Goal: Information Seeking & Learning: Learn about a topic

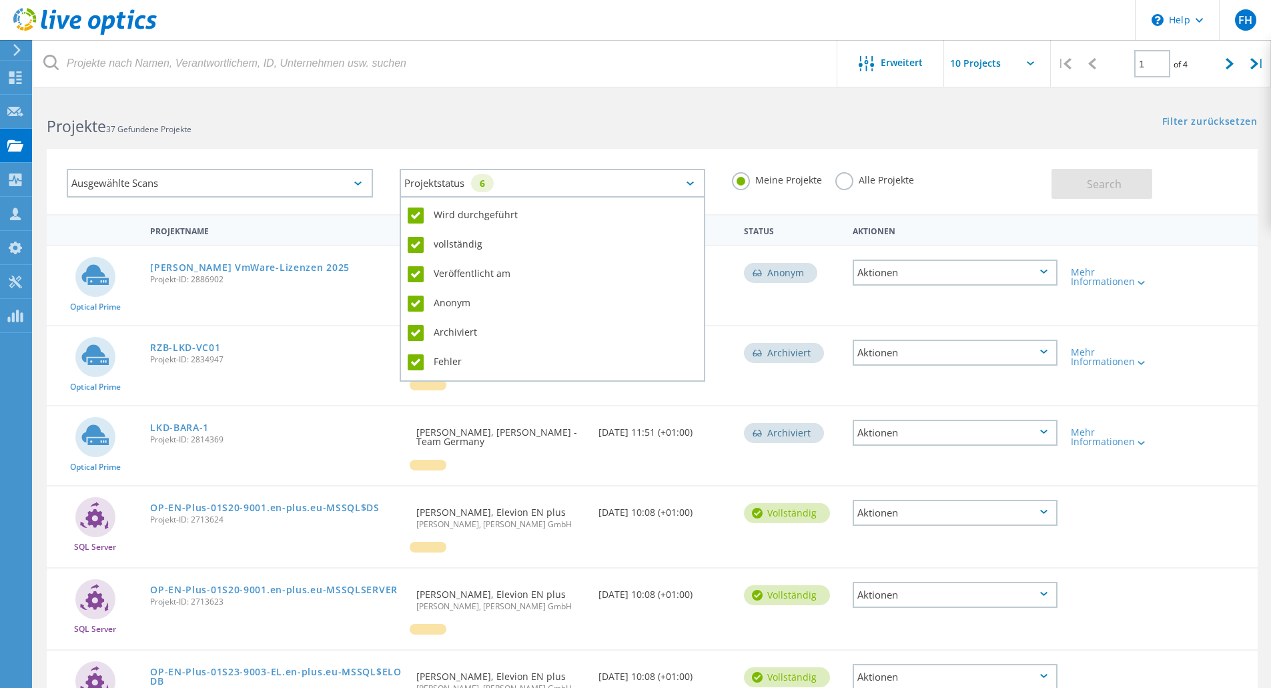
click at [516, 180] on div "Projektstatus 6" at bounding box center [553, 183] width 306 height 29
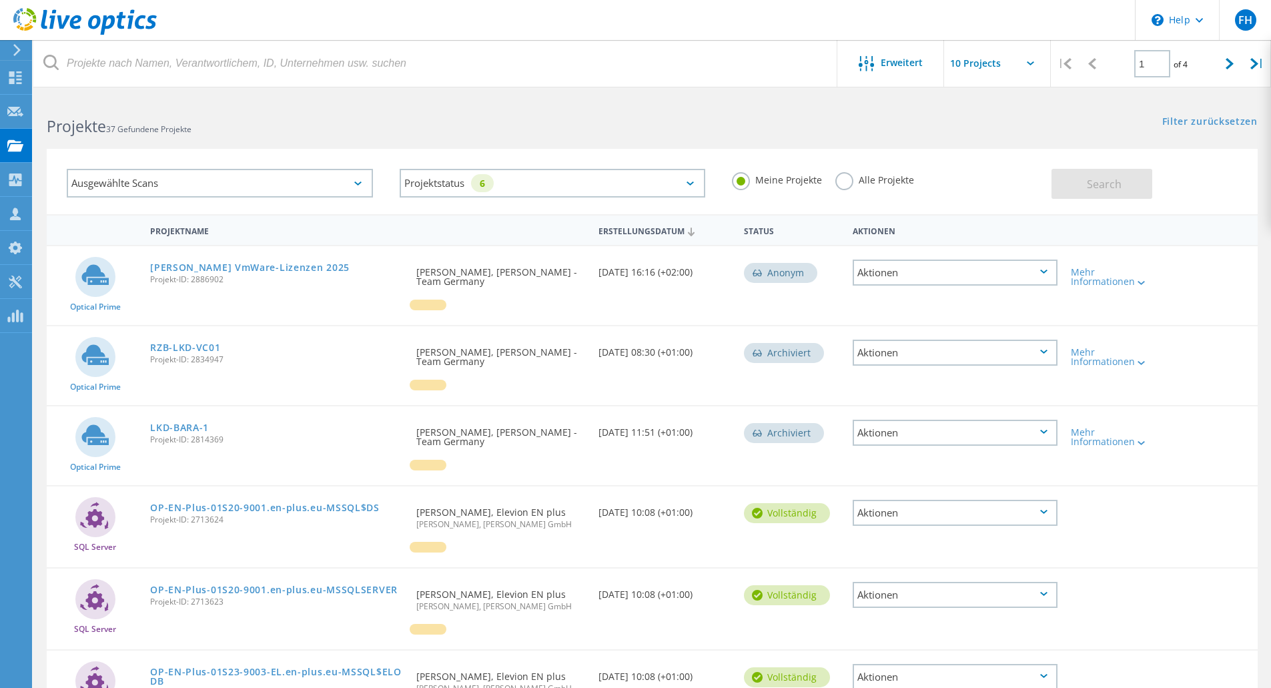
click at [831, 181] on div "Meine Projekte Alle Projekte" at bounding box center [884, 179] width 333 height 49
click at [837, 181] on label "Alle Projekte" at bounding box center [874, 178] width 79 height 13
click at [0, 0] on input "Alle Projekte" at bounding box center [0, 0] width 0 height 0
click at [1079, 181] on button "Search" at bounding box center [1101, 184] width 101 height 30
click at [348, 185] on div "Ausgewählte Scans" at bounding box center [220, 183] width 306 height 29
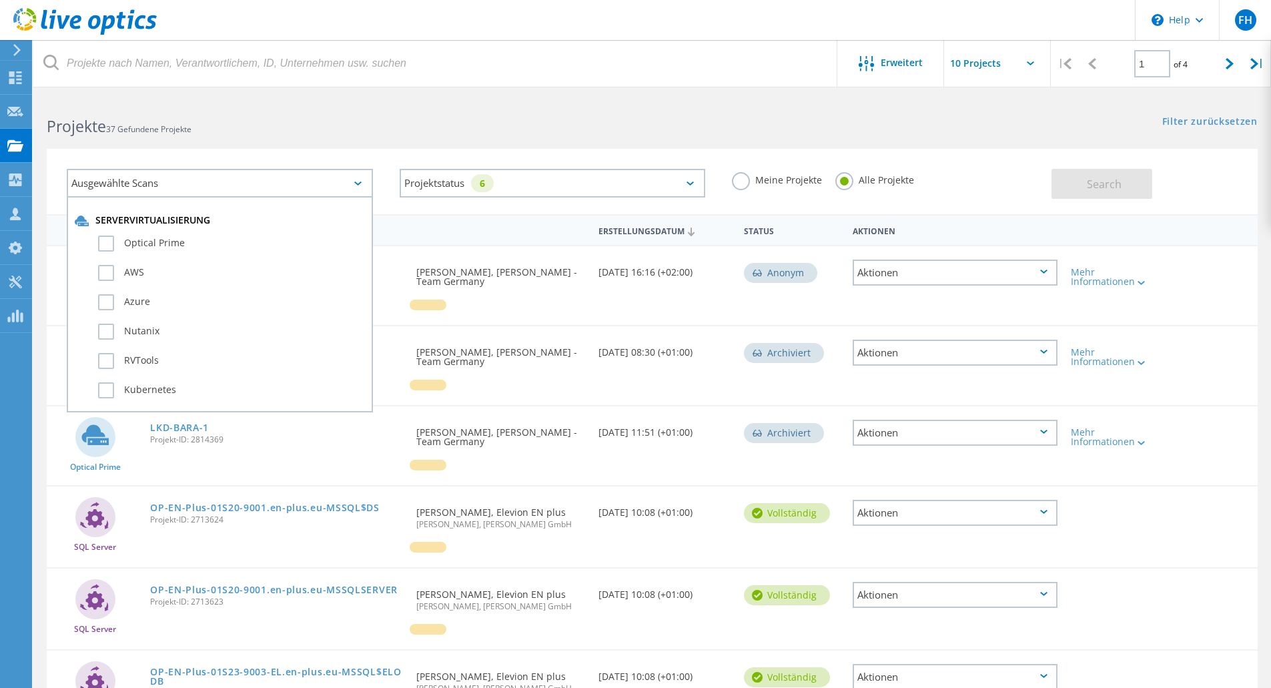
click at [530, 136] on h2 "Projekte 37 Gefundene Projekte" at bounding box center [343, 126] width 592 height 22
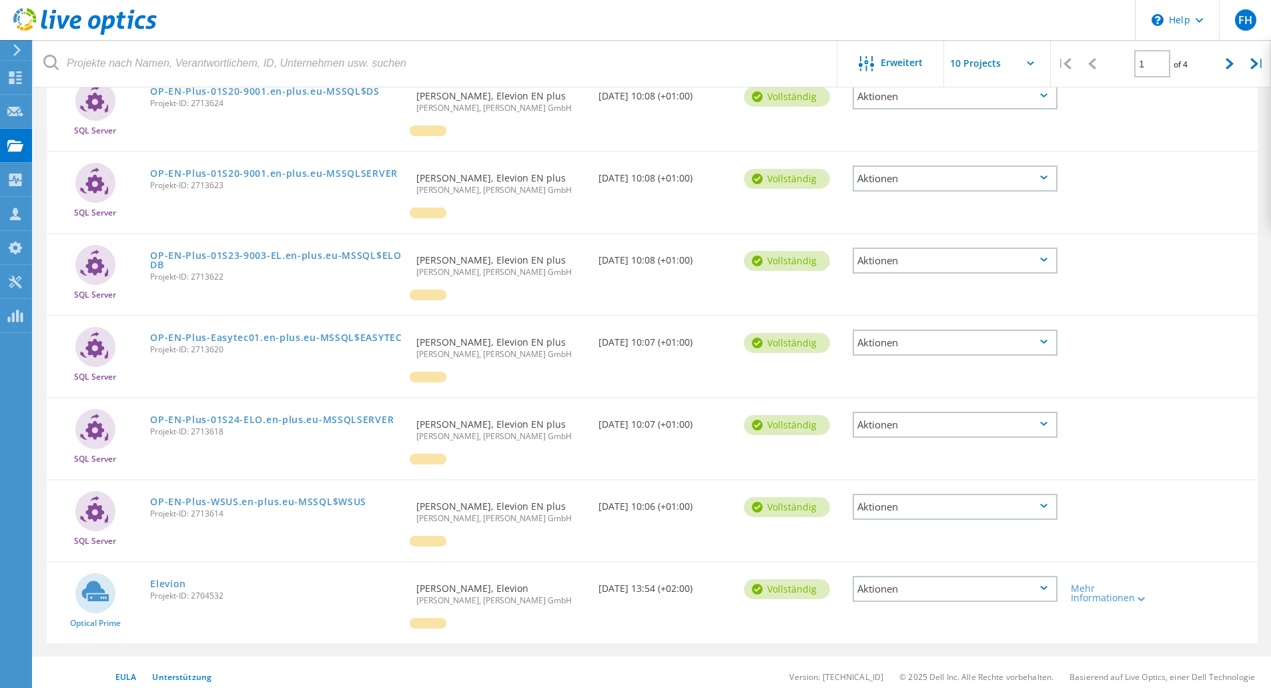
scroll to position [425, 0]
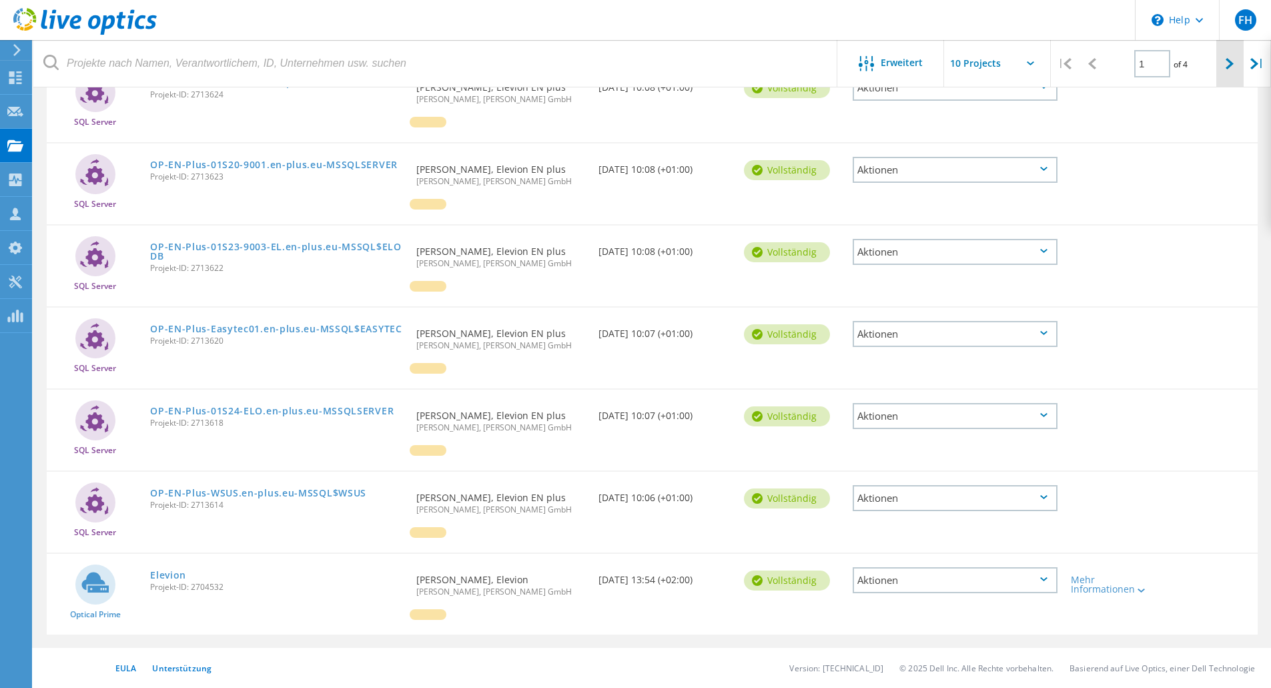
click at [1229, 65] on icon at bounding box center [1229, 63] width 8 height 11
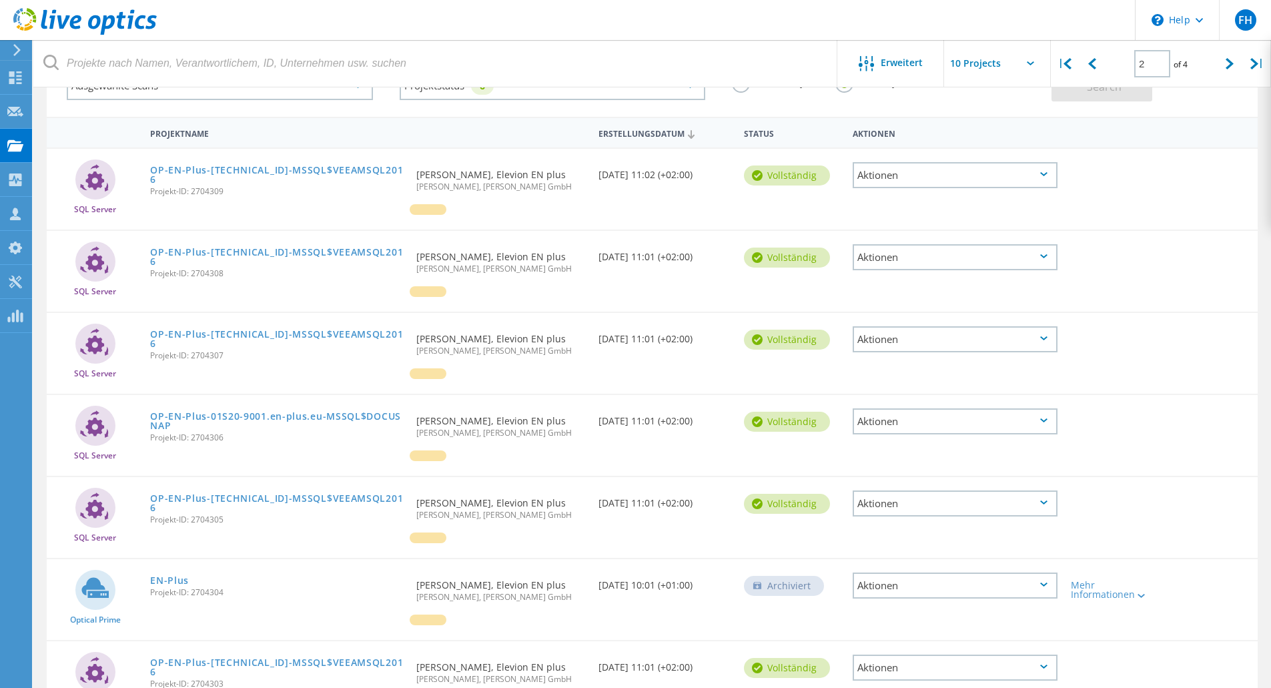
scroll to position [0, 0]
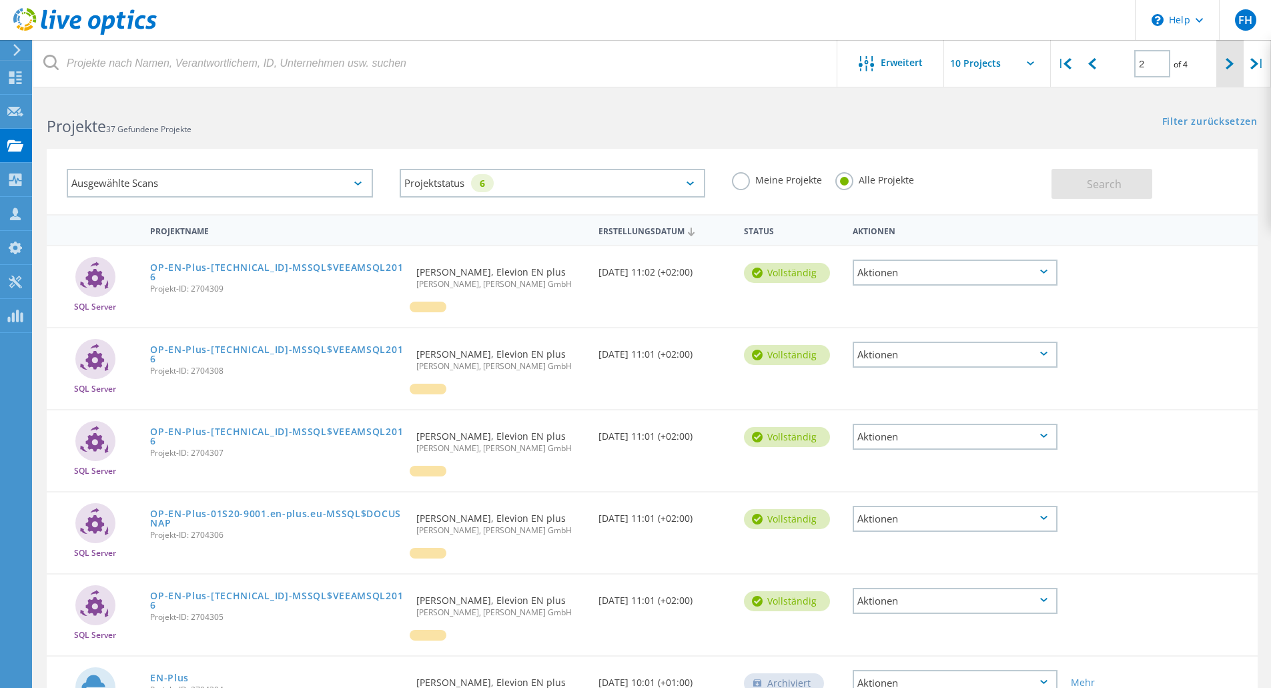
click at [1228, 72] on div at bounding box center [1229, 63] width 27 height 47
type input "3"
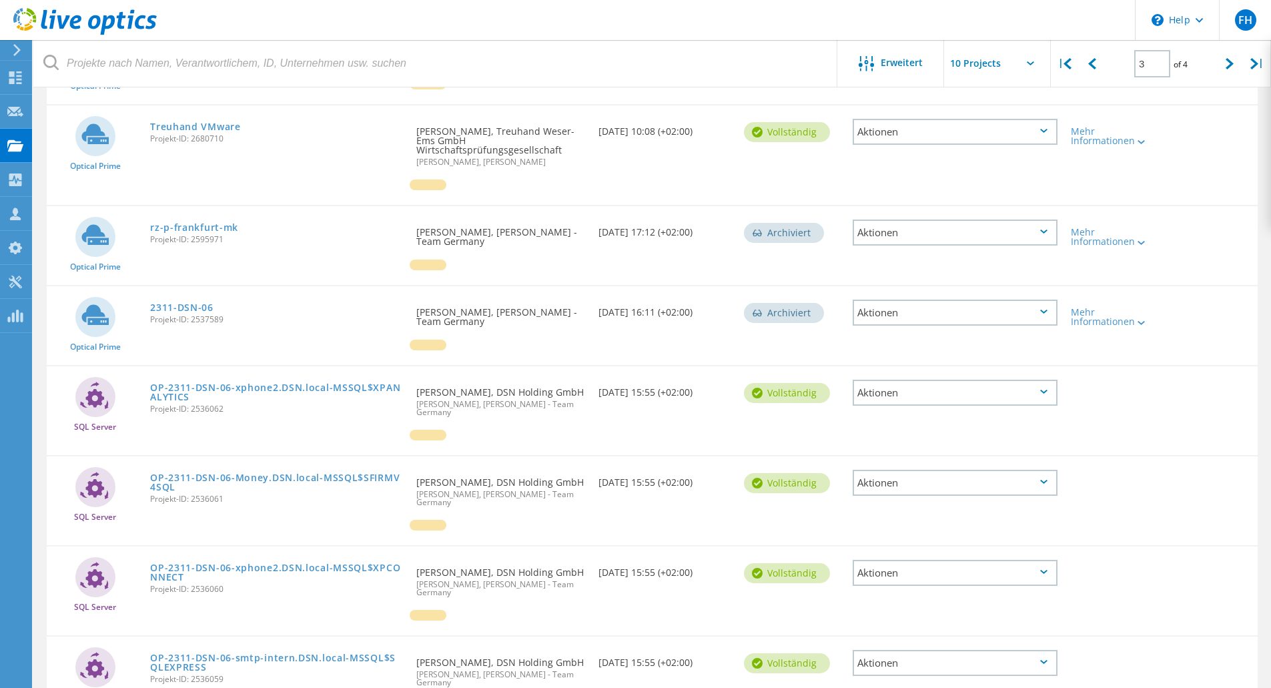
scroll to position [334, 0]
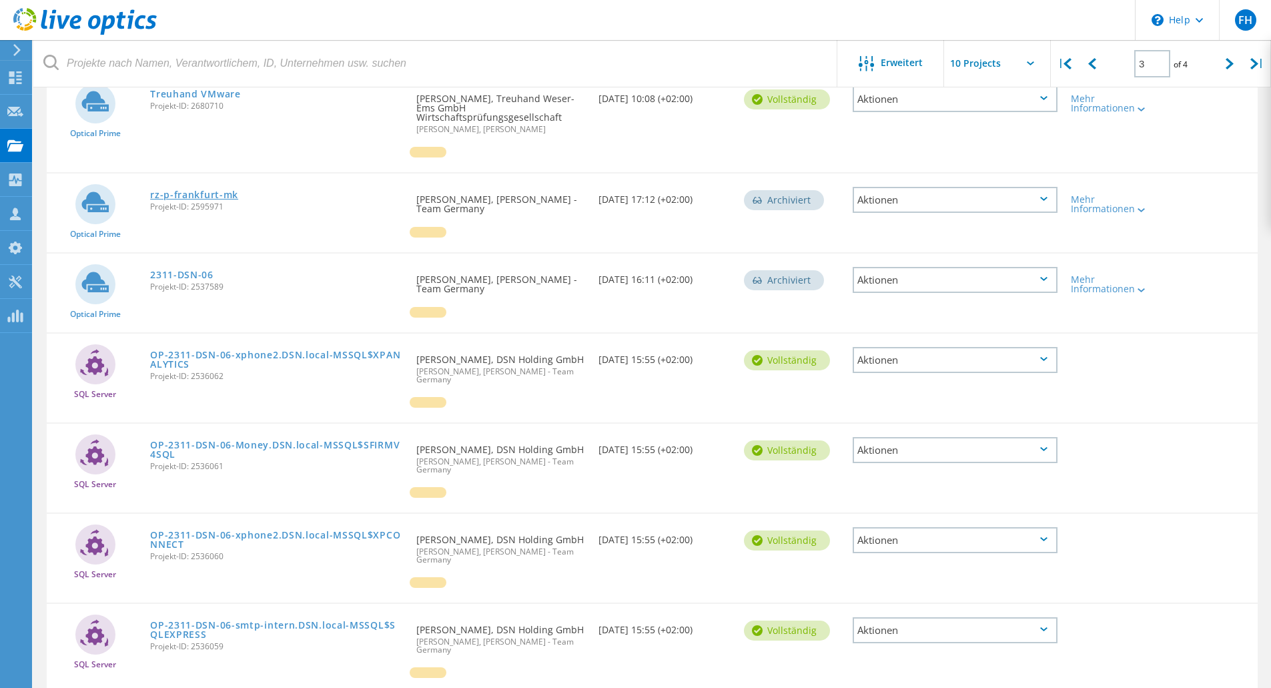
click at [220, 190] on link "rz-p-frankfurt-mk" at bounding box center [194, 194] width 88 height 9
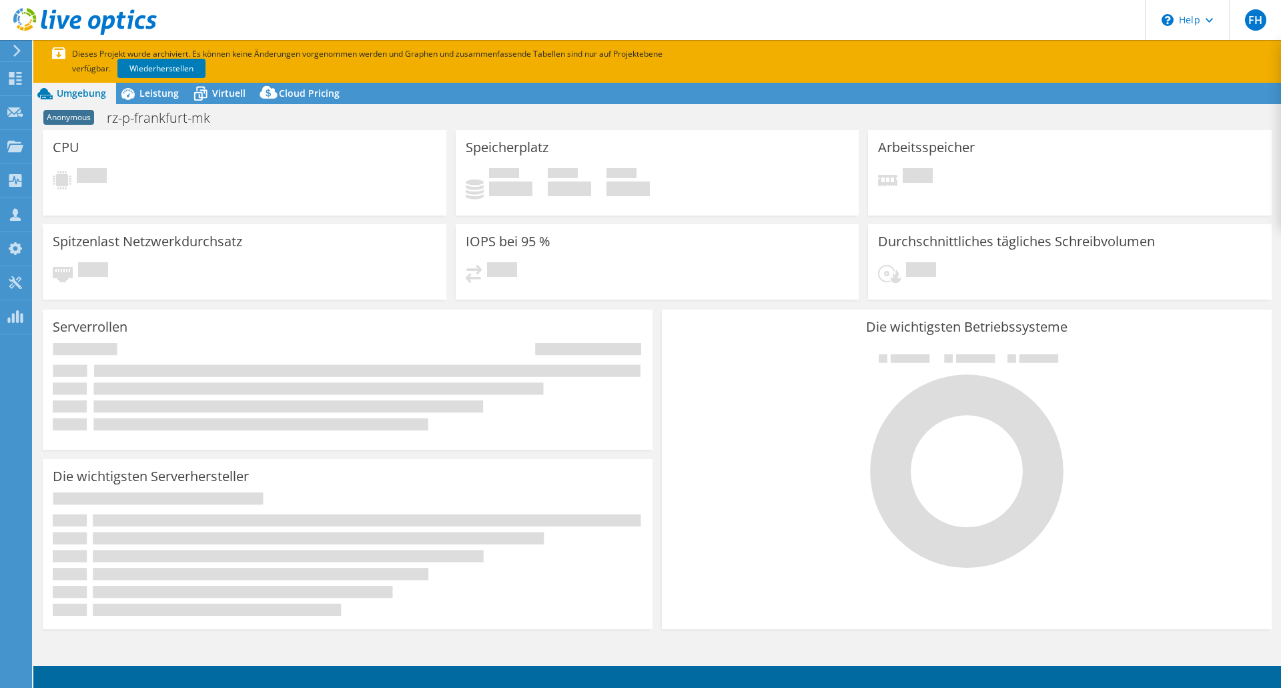
select select "USD"
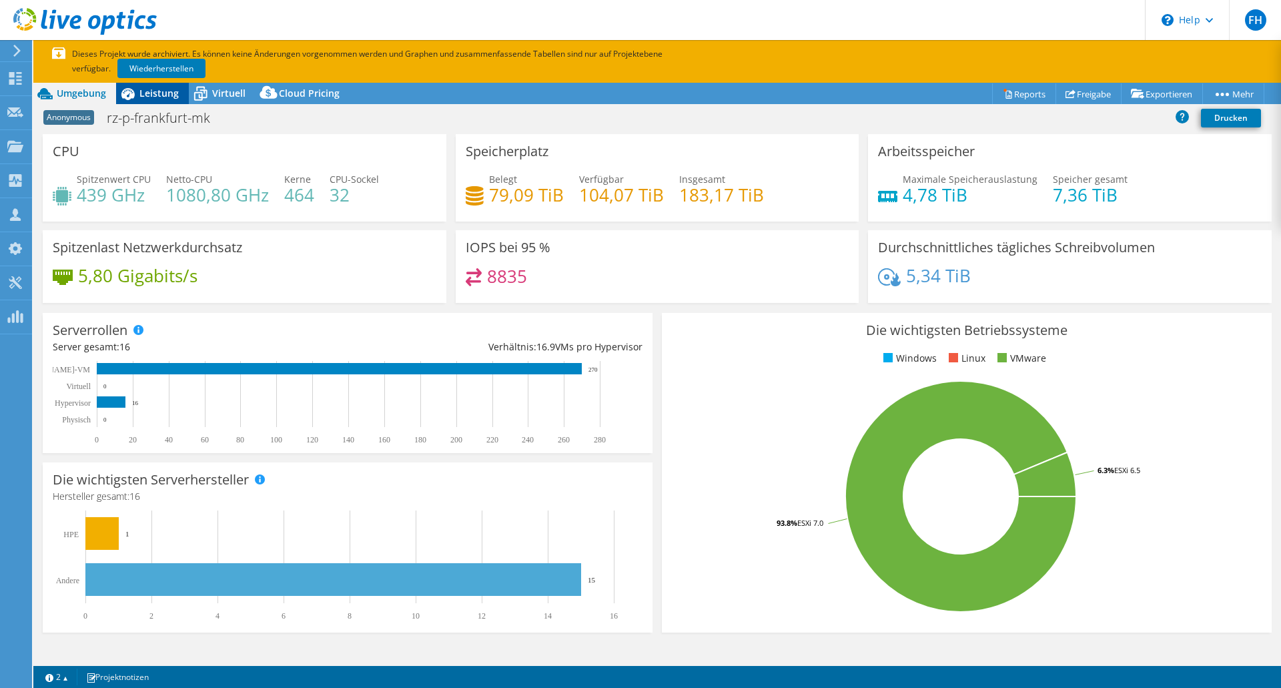
click at [157, 93] on span "Leistung" at bounding box center [158, 93] width 39 height 13
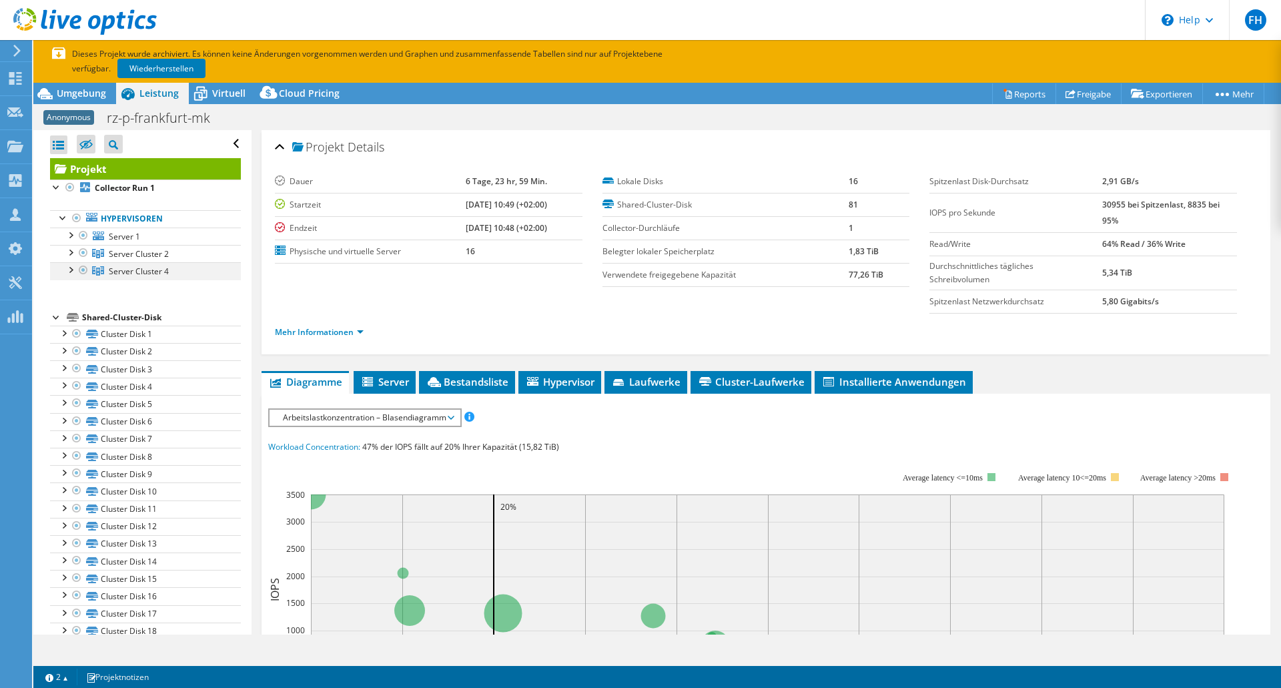
click at [73, 271] on div at bounding box center [69, 268] width 13 height 13
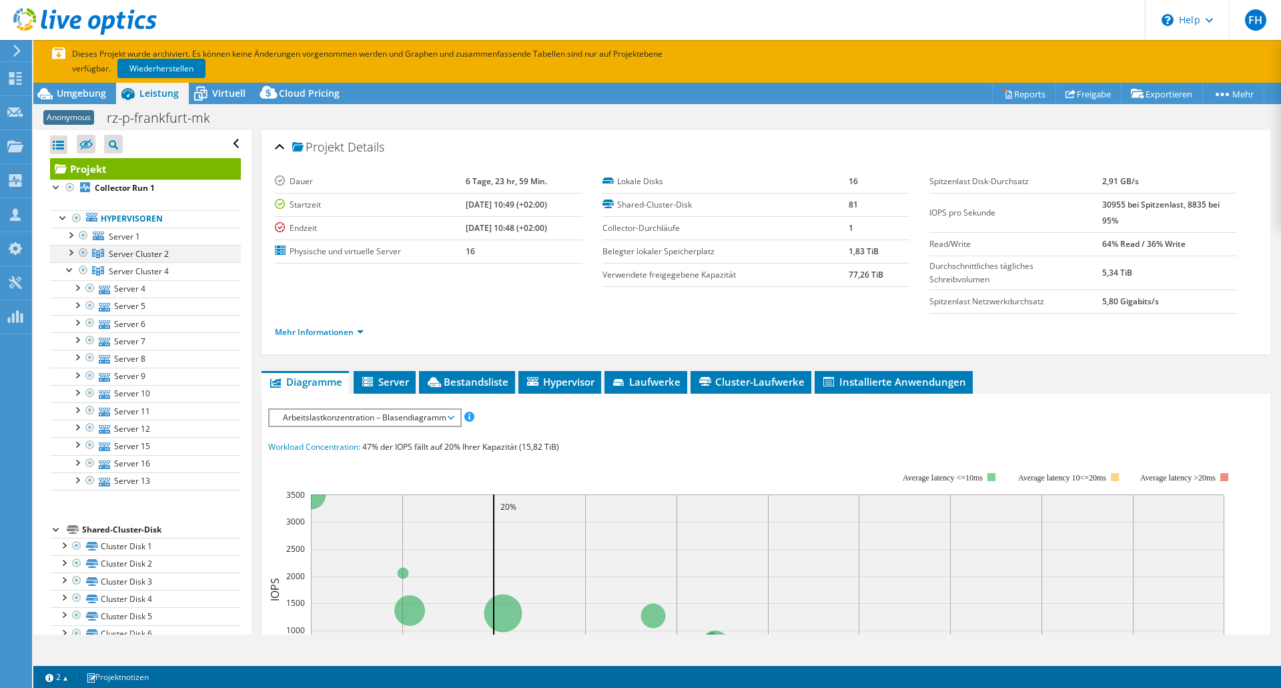
click at [74, 248] on div at bounding box center [69, 251] width 13 height 13
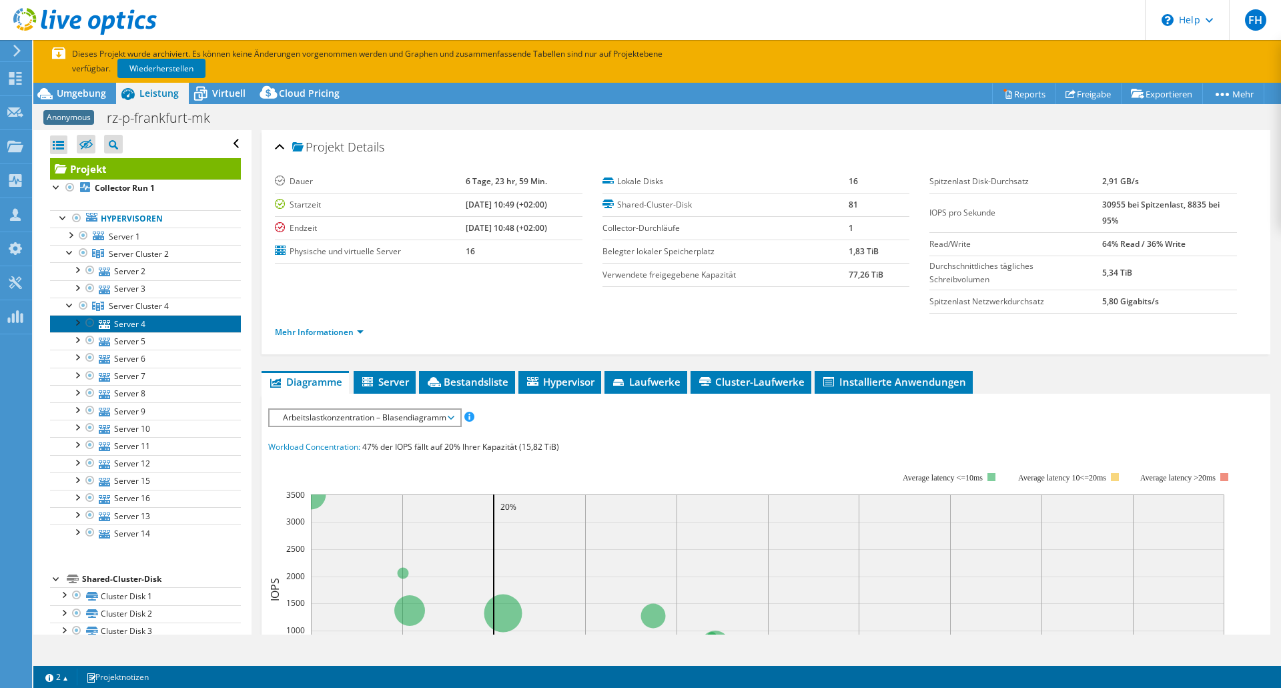
click at [131, 322] on link "Server 4" at bounding box center [145, 323] width 191 height 17
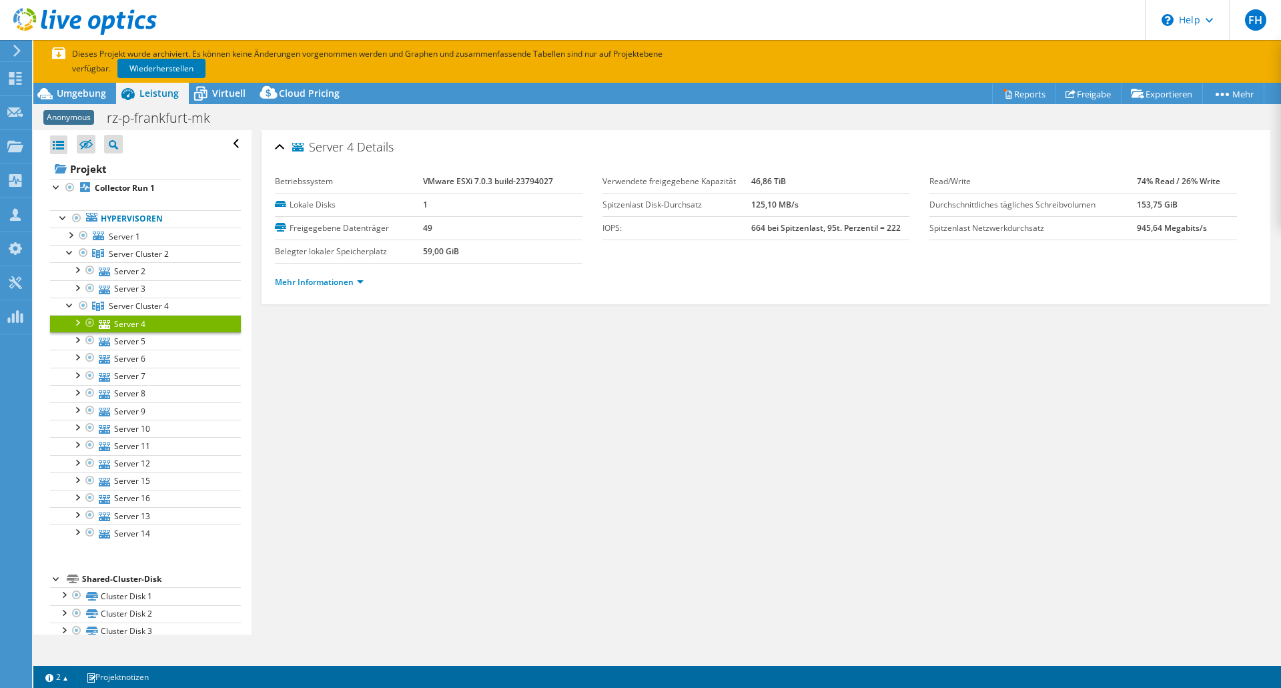
click at [73, 325] on div at bounding box center [76, 321] width 13 height 13
click at [354, 284] on link "Mehr Informationen" at bounding box center [319, 281] width 89 height 11
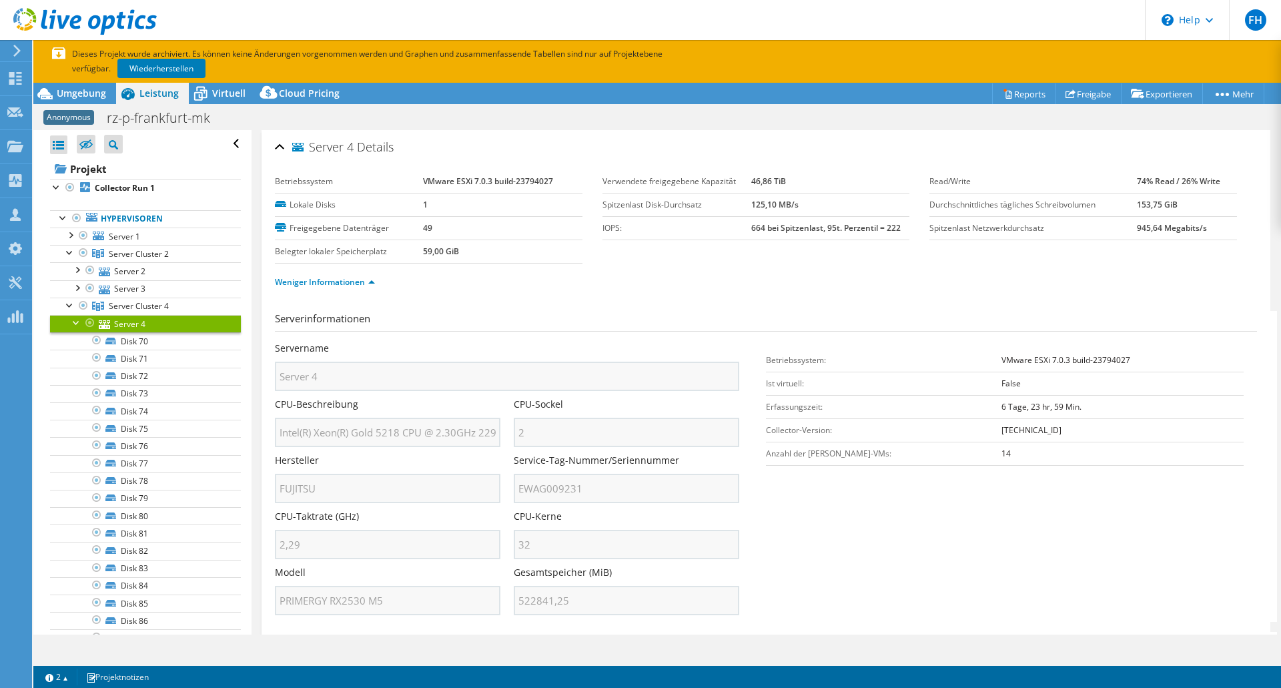
scroll to position [0, 25]
click at [524, 342] on div "Servername Server 4 CPU-Beschreibung Intel(R) Xeon(R) Gold 5218 CPU @ 2.30GHz 2…" at bounding box center [514, 342] width 478 height 0
click at [234, 437] on div "Alle öffnen Alle schließen Ausgeschlossene Knoten verbergen Projektbaumfilter" at bounding box center [656, 382] width 1247 height 504
click at [243, 433] on div "Alle öffnen Alle schließen Ausgeschlossene Knoten verbergen Projektbaumfilter" at bounding box center [656, 382] width 1247 height 504
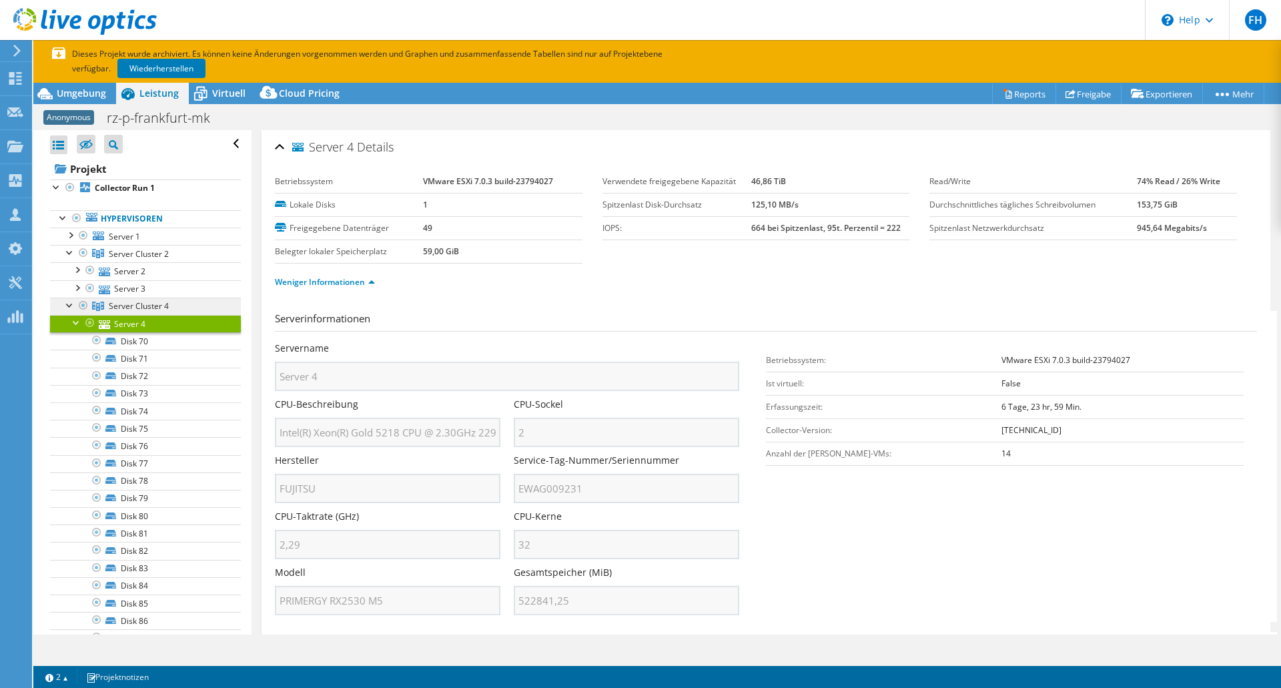
click at [125, 259] on span "Server Cluster 4" at bounding box center [139, 253] width 60 height 11
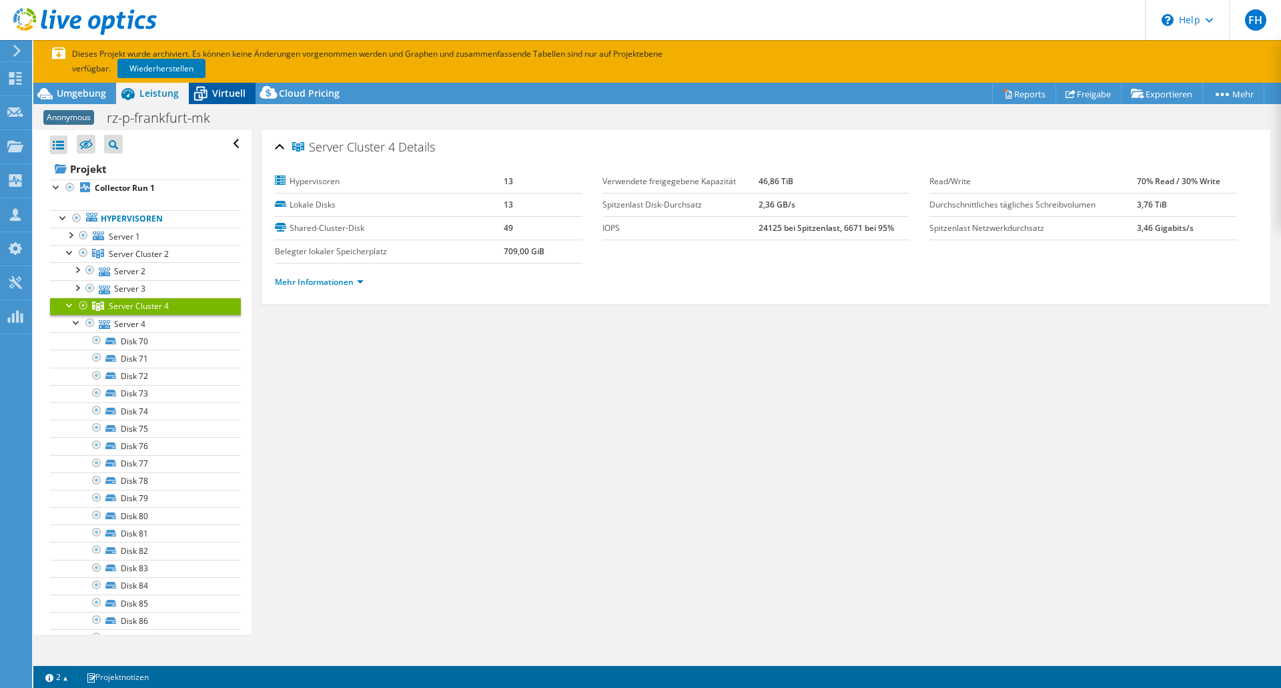
click at [220, 89] on span "Virtuell" at bounding box center [228, 93] width 33 height 13
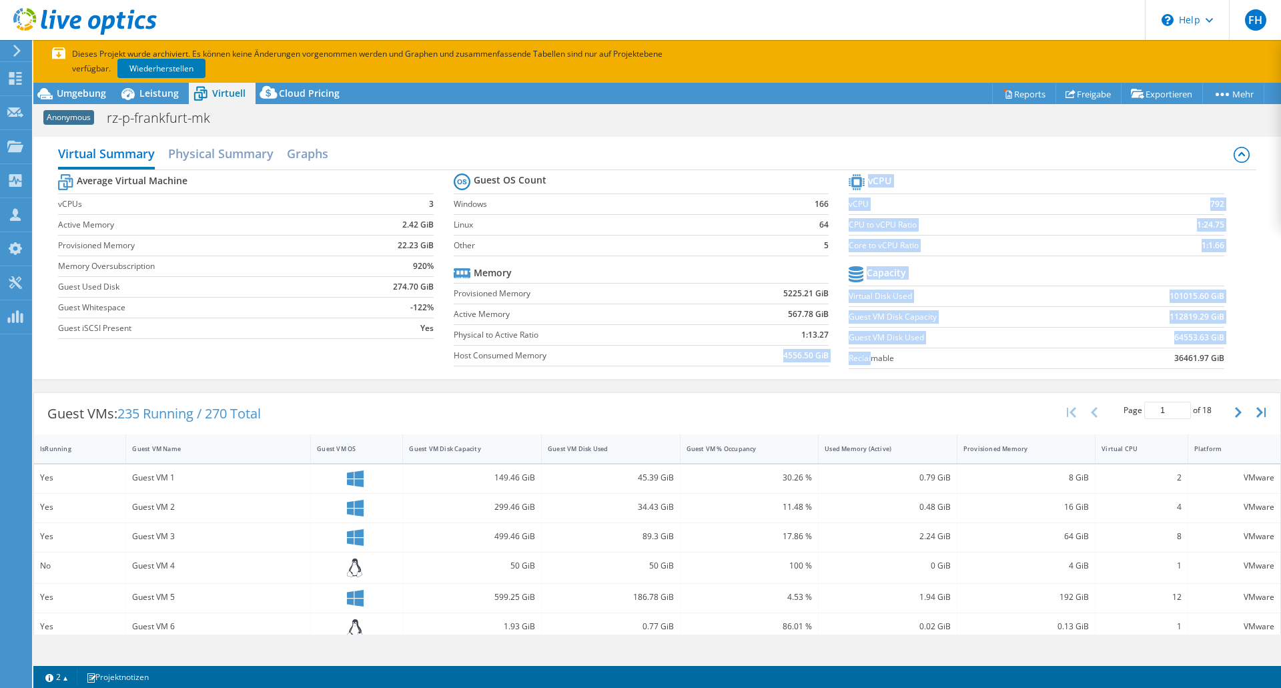
drag, startPoint x: 776, startPoint y: 358, endPoint x: 865, endPoint y: 358, distance: 88.1
click at [865, 358] on div "Average Virtual Machine vCPUs 3 Active Memory 2.42 GiB Provisioned Memory 22.23…" at bounding box center [656, 272] width 1197 height 205
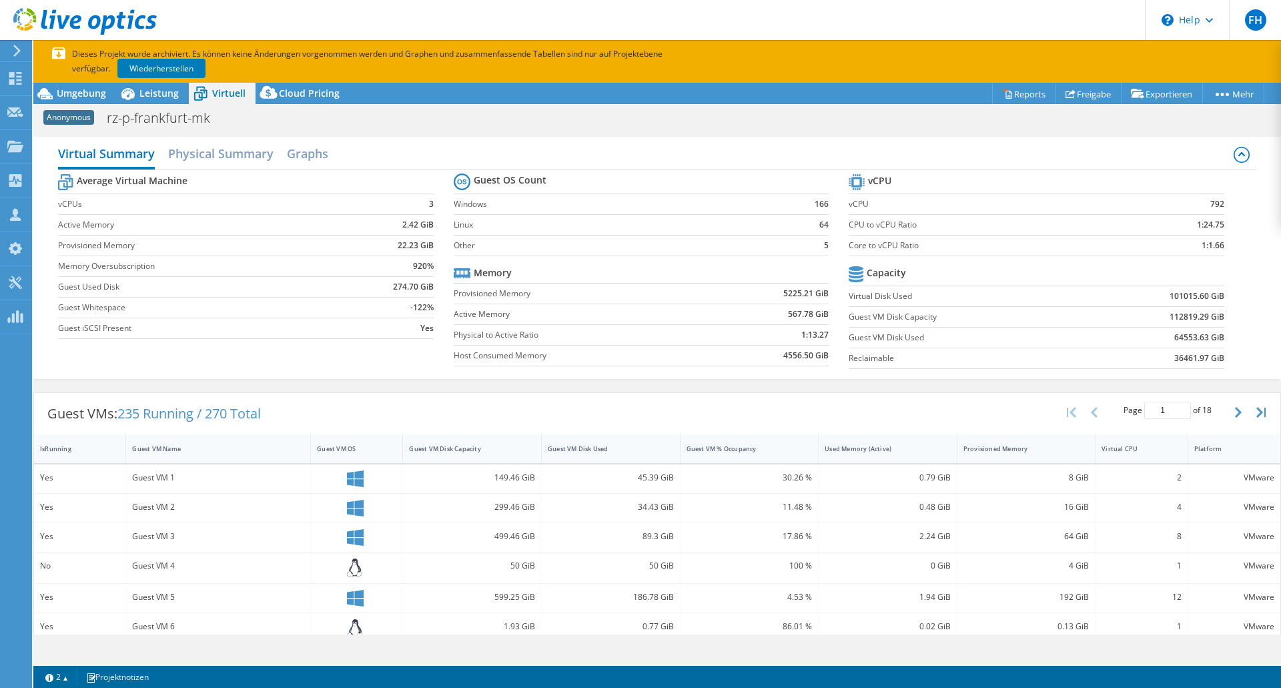
click at [752, 357] on td "4556.50 GiB" at bounding box center [769, 355] width 117 height 21
click at [155, 93] on span "Leistung" at bounding box center [158, 93] width 39 height 13
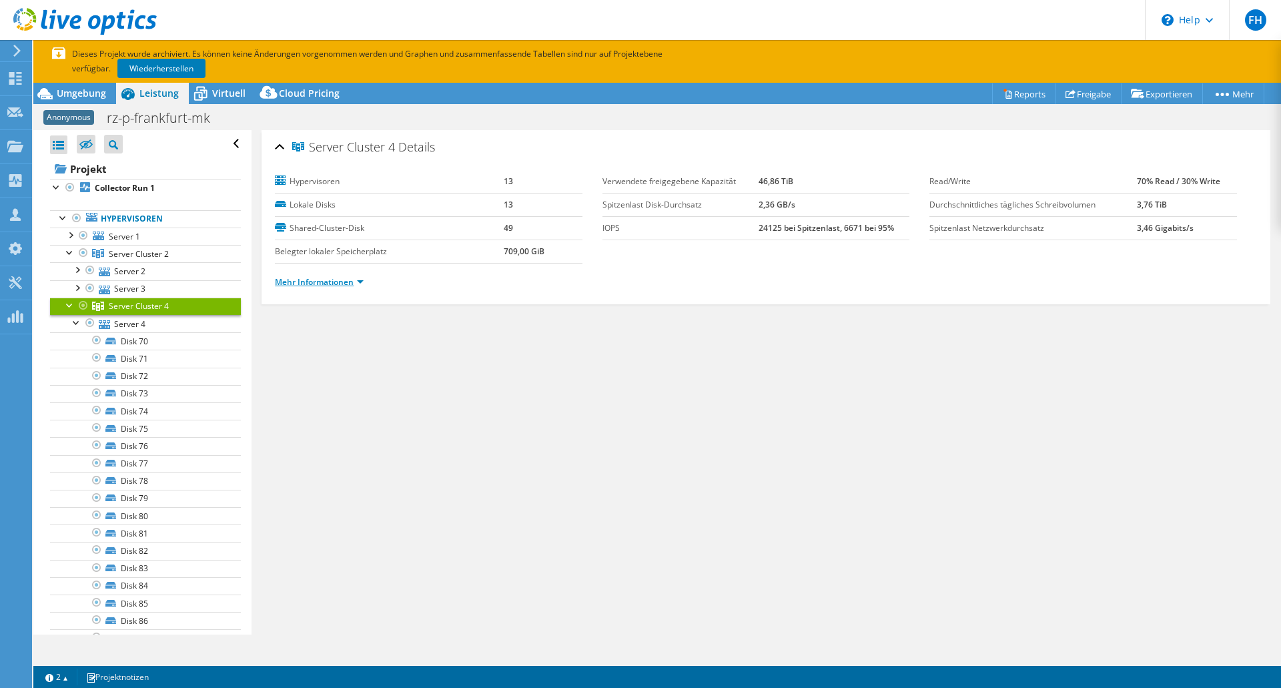
click at [297, 282] on link "Mehr Informationen" at bounding box center [319, 281] width 89 height 11
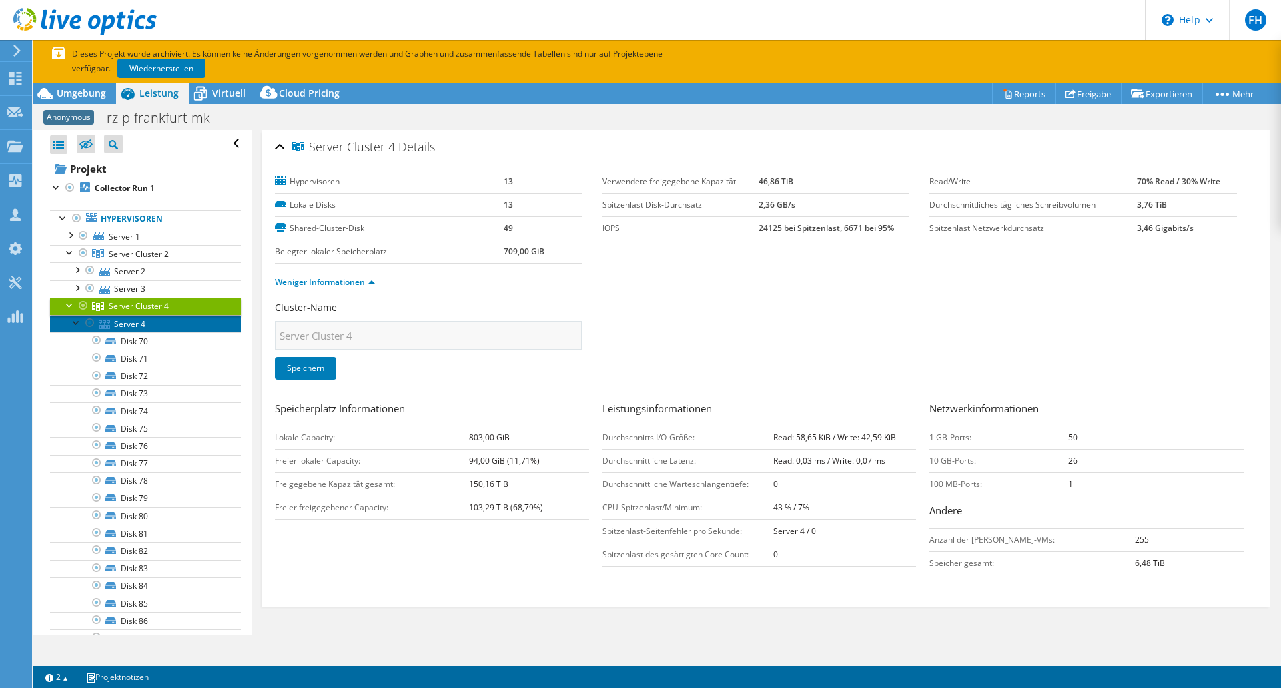
click at [127, 324] on link "Server 4" at bounding box center [145, 323] width 191 height 17
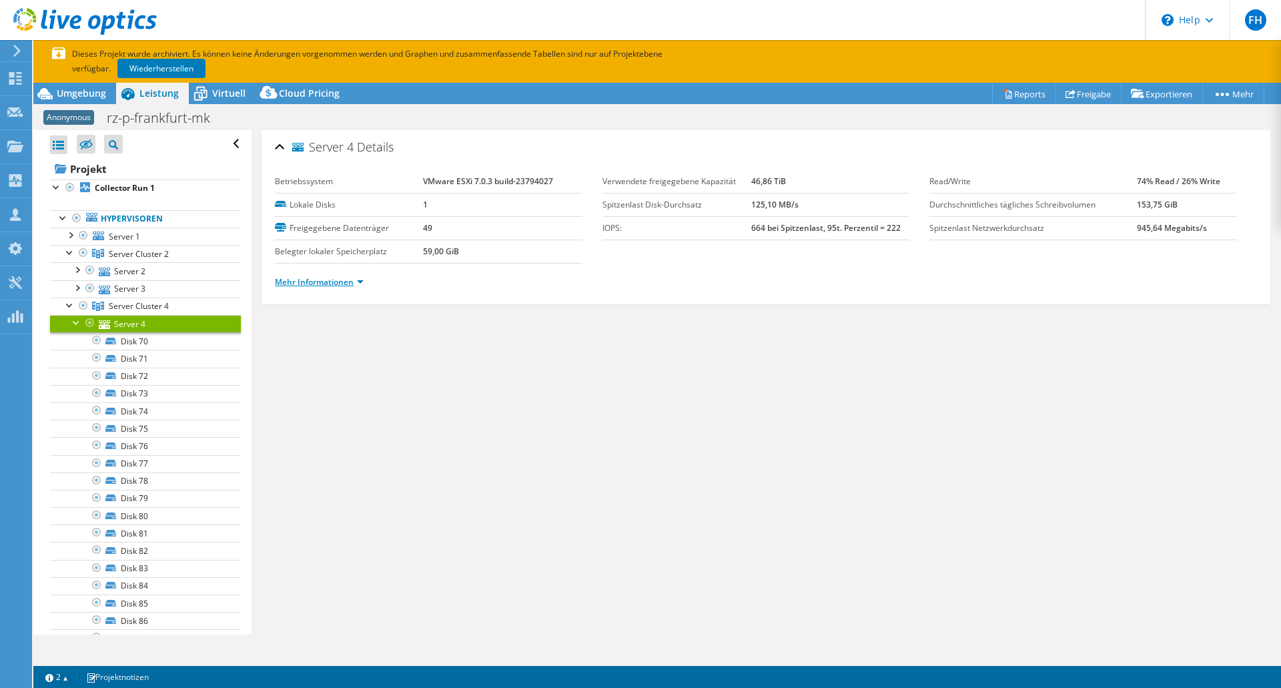
click at [350, 286] on link "Mehr Informationen" at bounding box center [319, 281] width 89 height 11
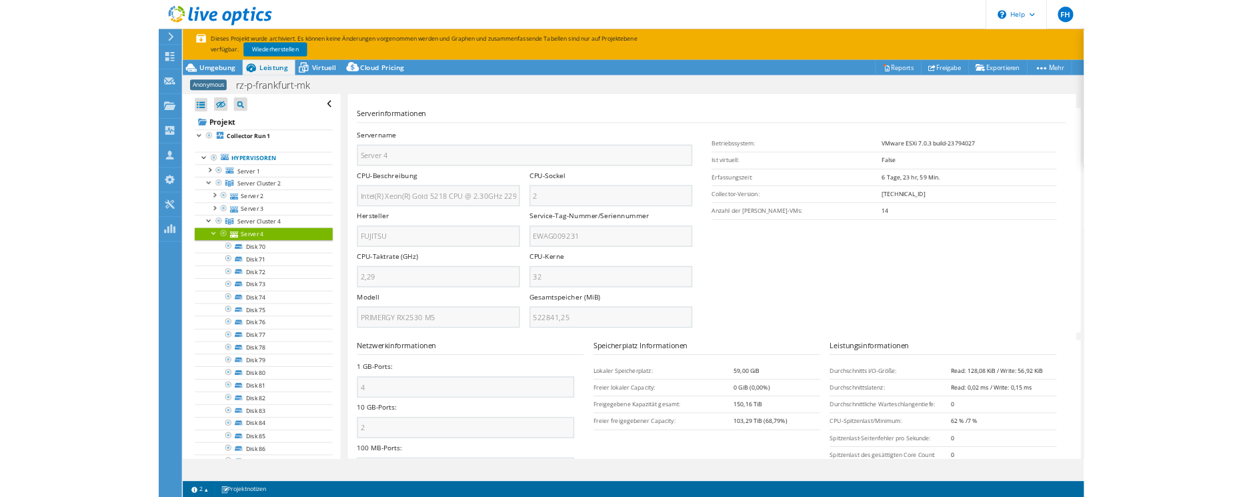
scroll to position [239, 0]
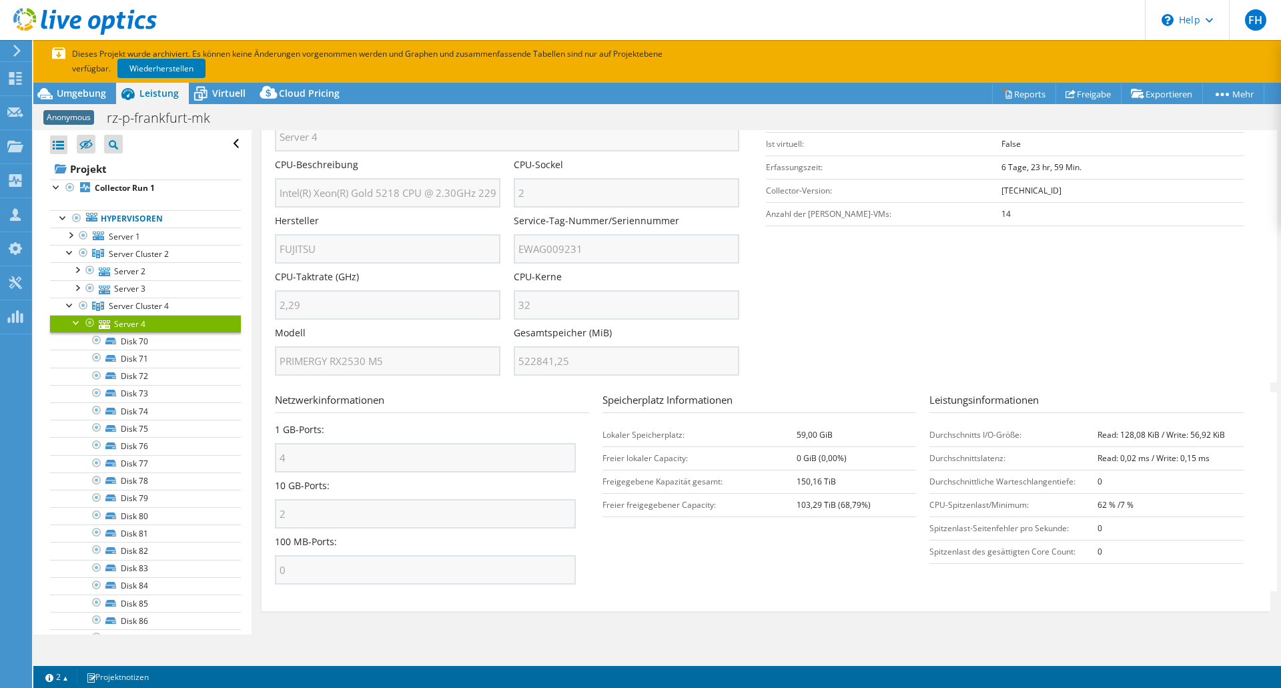
drag, startPoint x: 280, startPoint y: 465, endPoint x: 791, endPoint y: 544, distance: 517.0
click at [791, 544] on section "Netzwerkinformationen 1 GB-Ports: 4 10 GB-Ports: 2 100 MB-Ports: 0 Speicherplat…" at bounding box center [769, 491] width 989 height 199
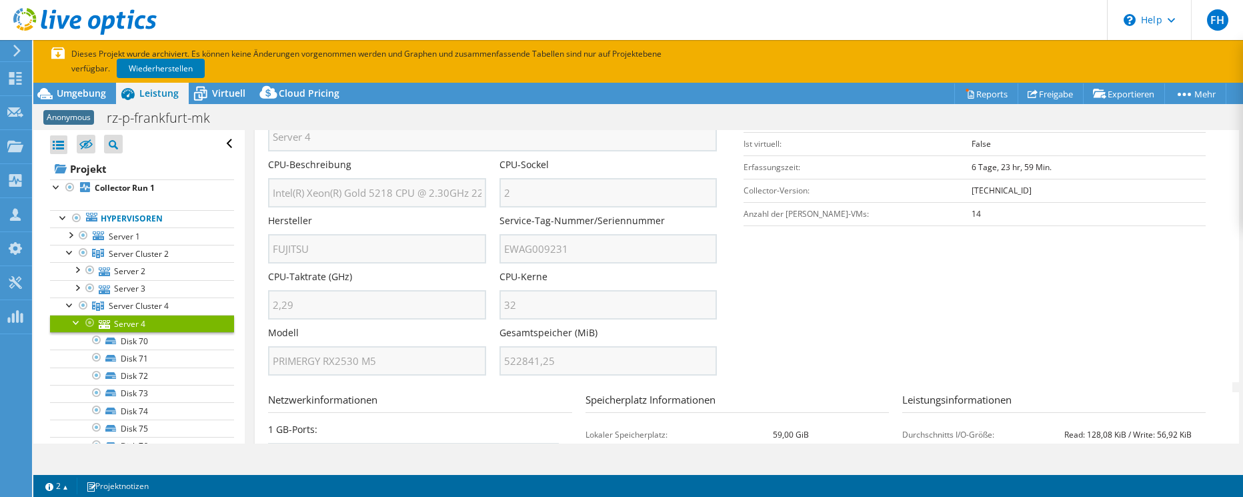
click at [73, 325] on div at bounding box center [76, 321] width 13 height 13
click at [73, 291] on div at bounding box center [76, 286] width 13 height 13
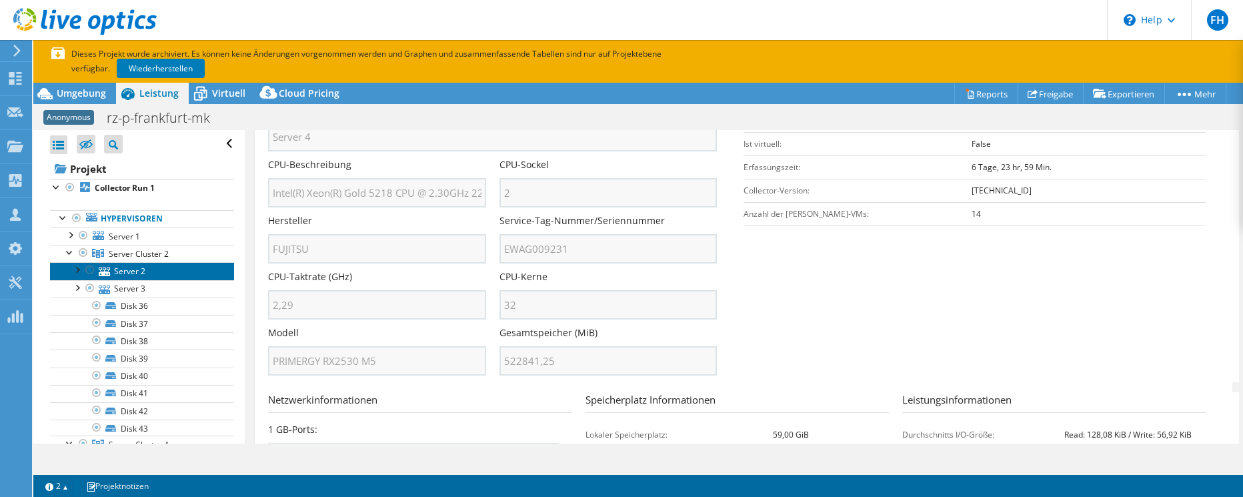
click at [125, 269] on link "Server 2" at bounding box center [142, 270] width 184 height 17
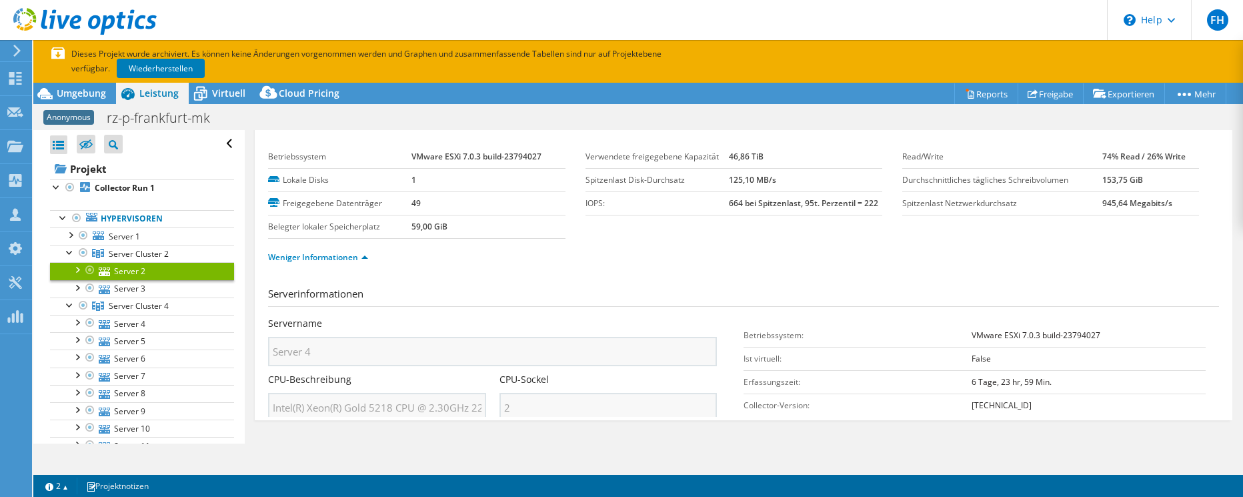
scroll to position [0, 0]
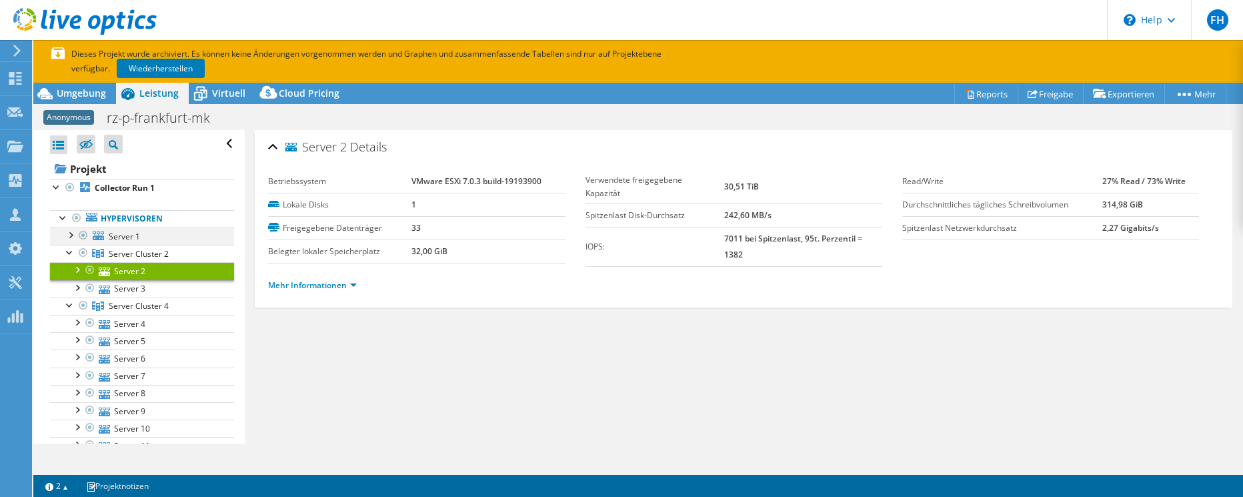
click at [69, 235] on div at bounding box center [69, 233] width 13 height 13
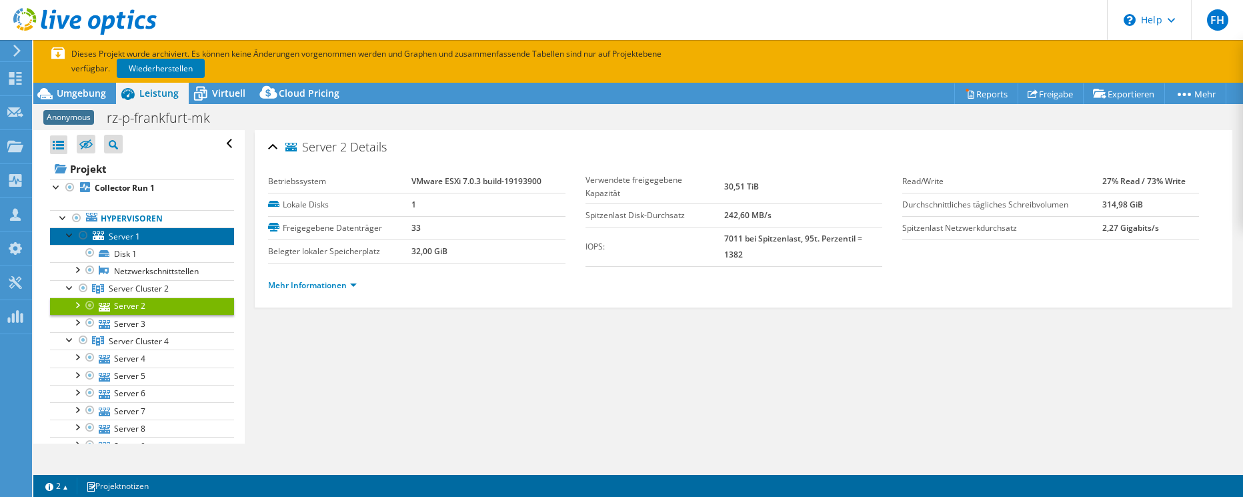
click at [114, 237] on span "Server 1" at bounding box center [124, 236] width 31 height 11
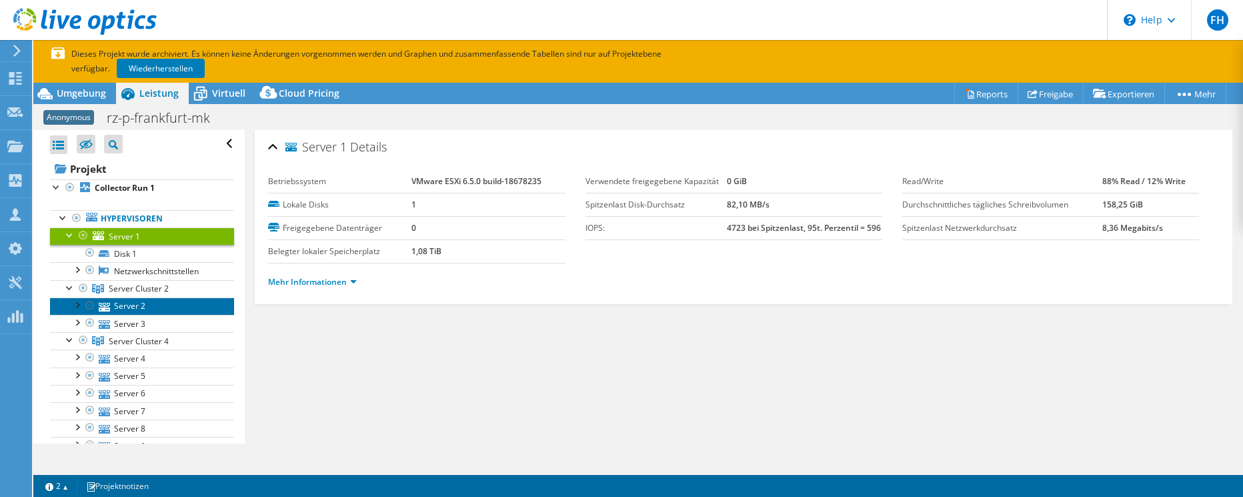
click at [124, 306] on link "Server 2" at bounding box center [142, 306] width 184 height 17
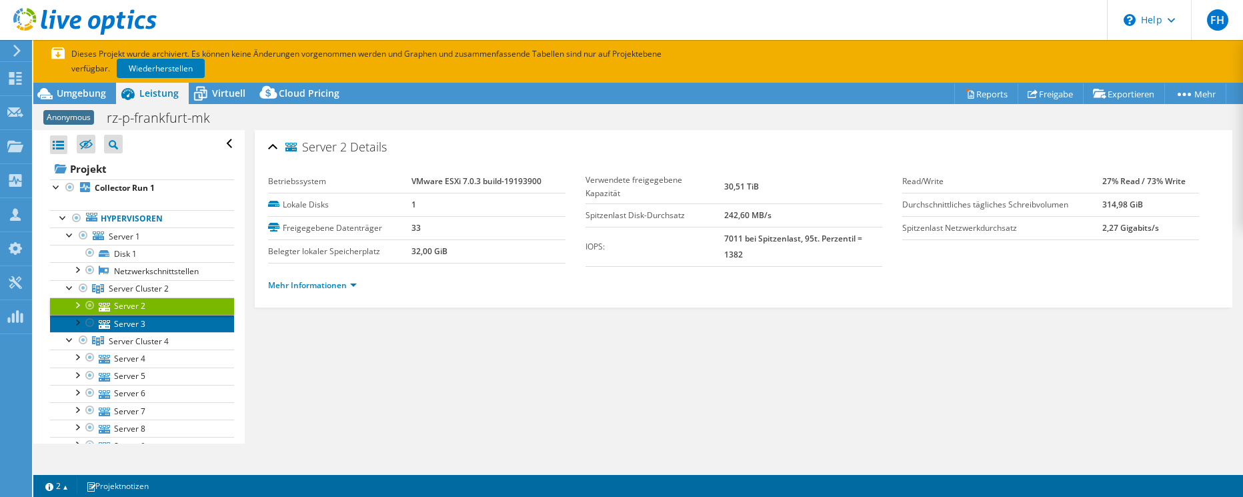
click at [125, 323] on link "Server 3" at bounding box center [142, 323] width 184 height 17
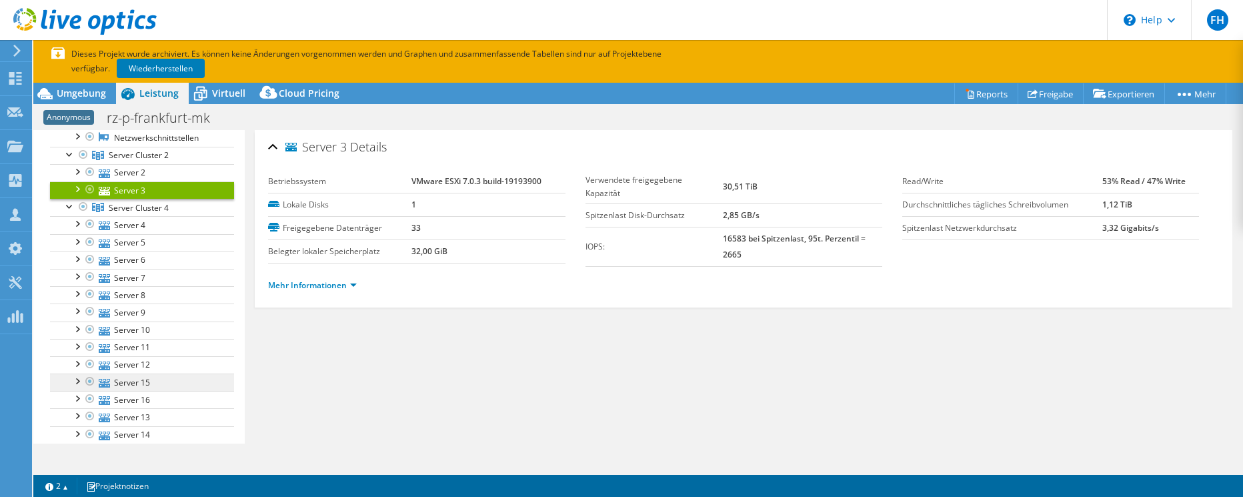
scroll to position [200, 0]
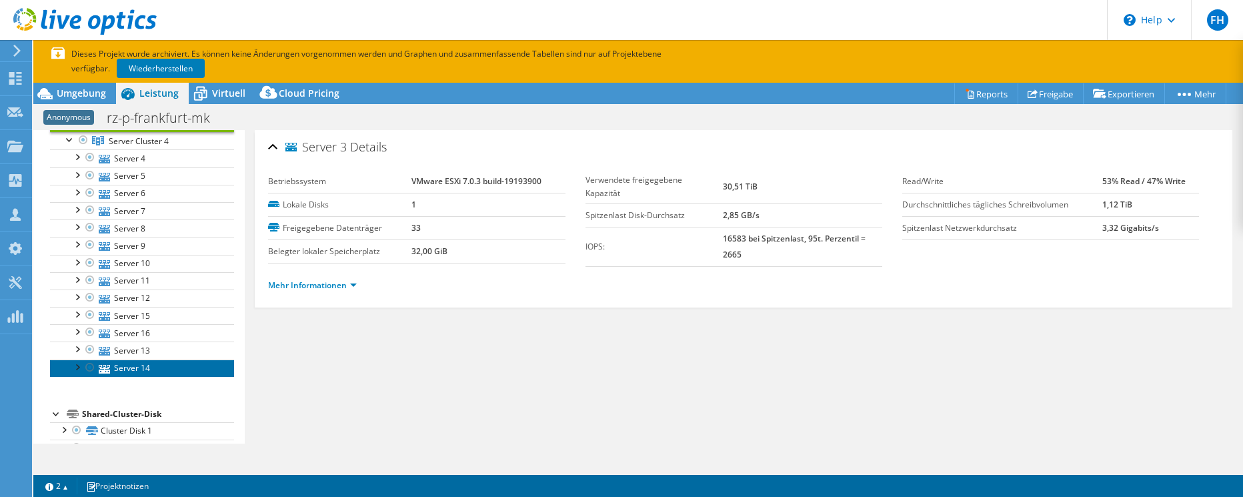
click at [159, 369] on link "Server 14" at bounding box center [142, 368] width 184 height 17
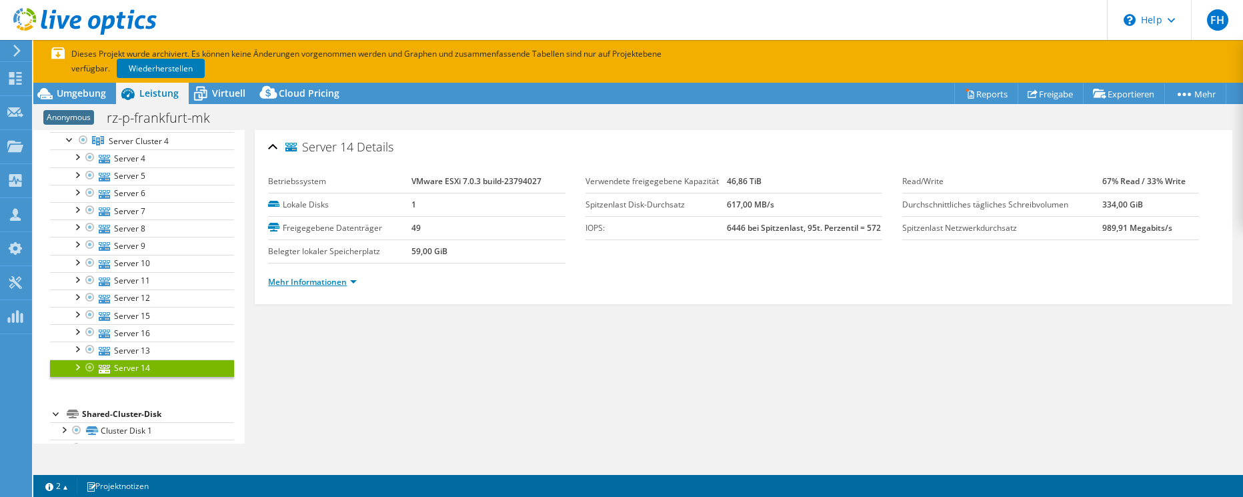
click at [280, 286] on link "Mehr Informationen" at bounding box center [312, 281] width 89 height 11
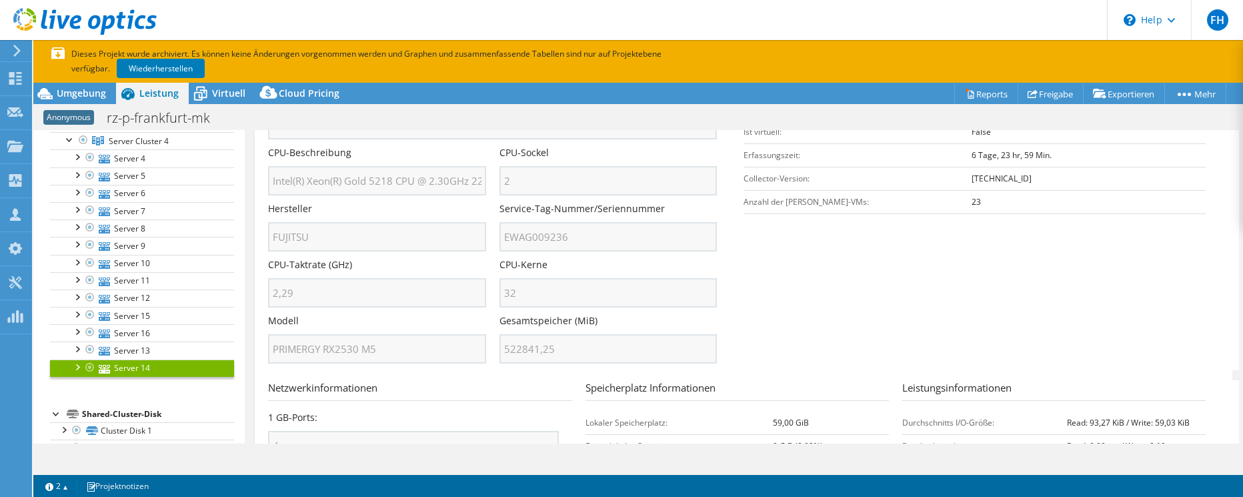
scroll to position [267, 0]
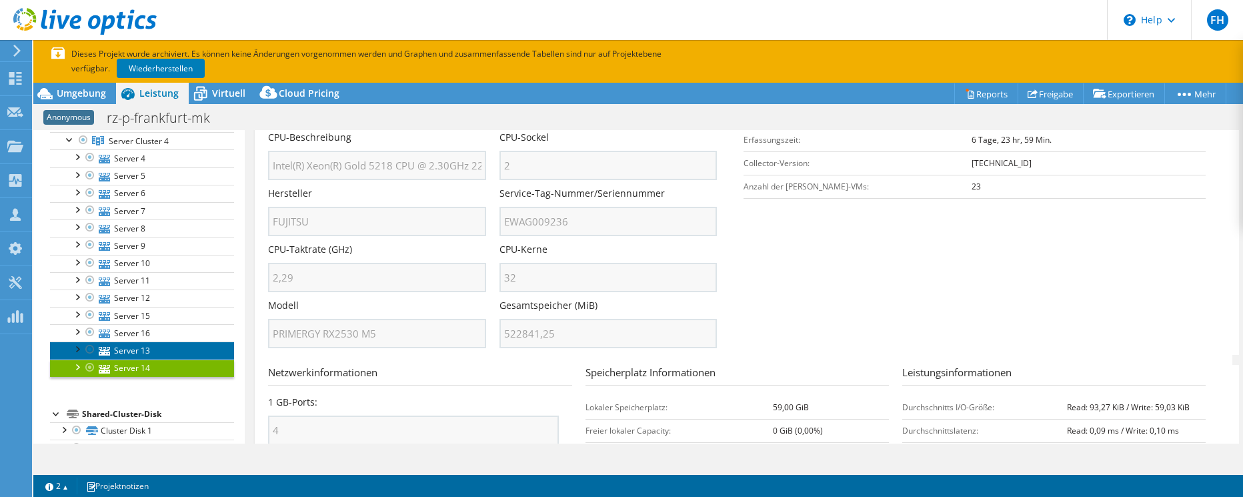
click at [141, 349] on link "Server 13" at bounding box center [142, 350] width 184 height 17
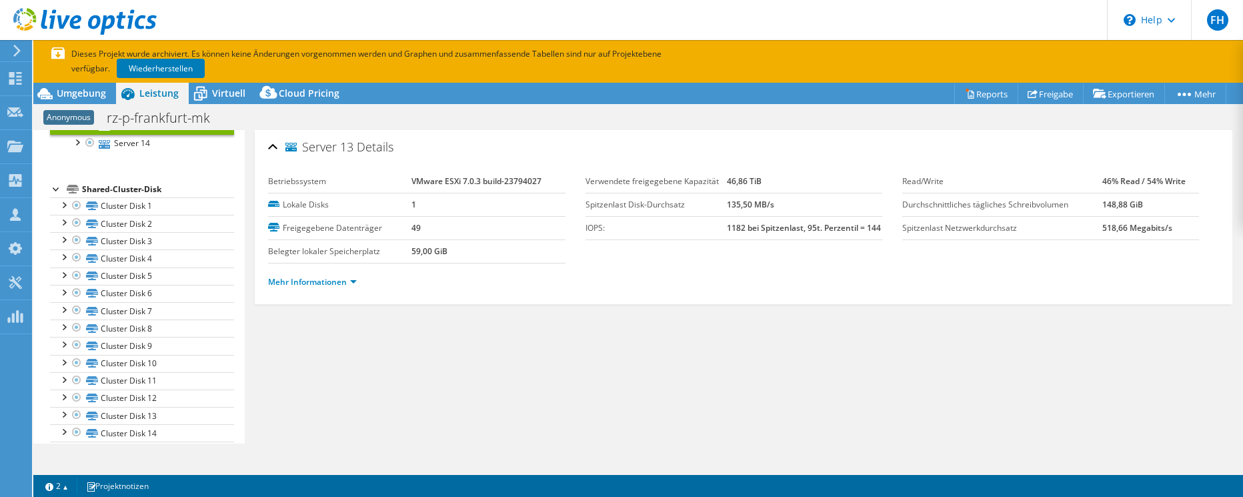
scroll to position [467, 0]
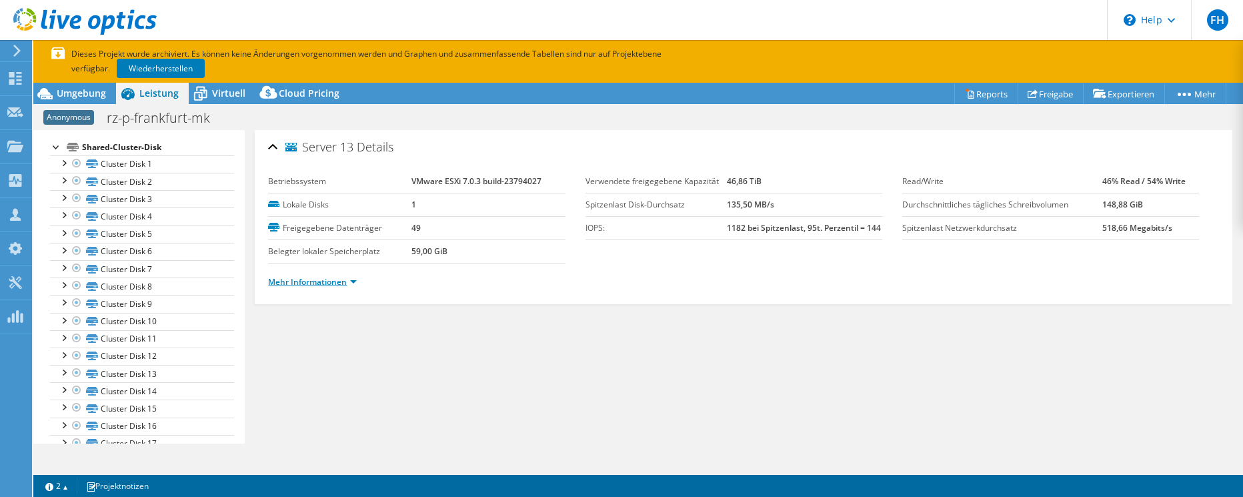
click at [347, 280] on link "Mehr Informationen" at bounding box center [312, 281] width 89 height 11
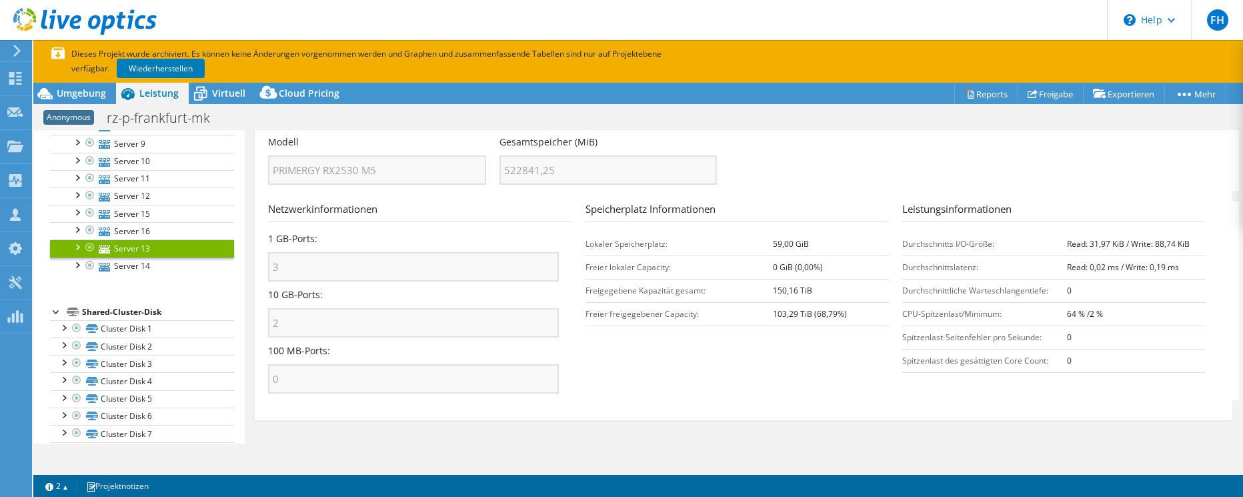
scroll to position [267, 0]
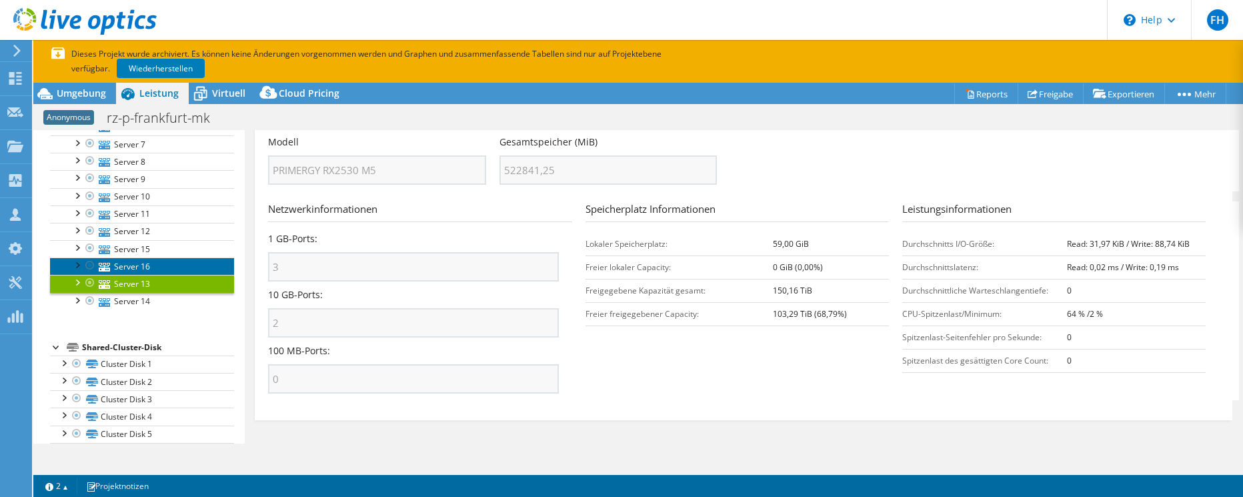
click at [141, 271] on link "Server 16" at bounding box center [142, 265] width 184 height 17
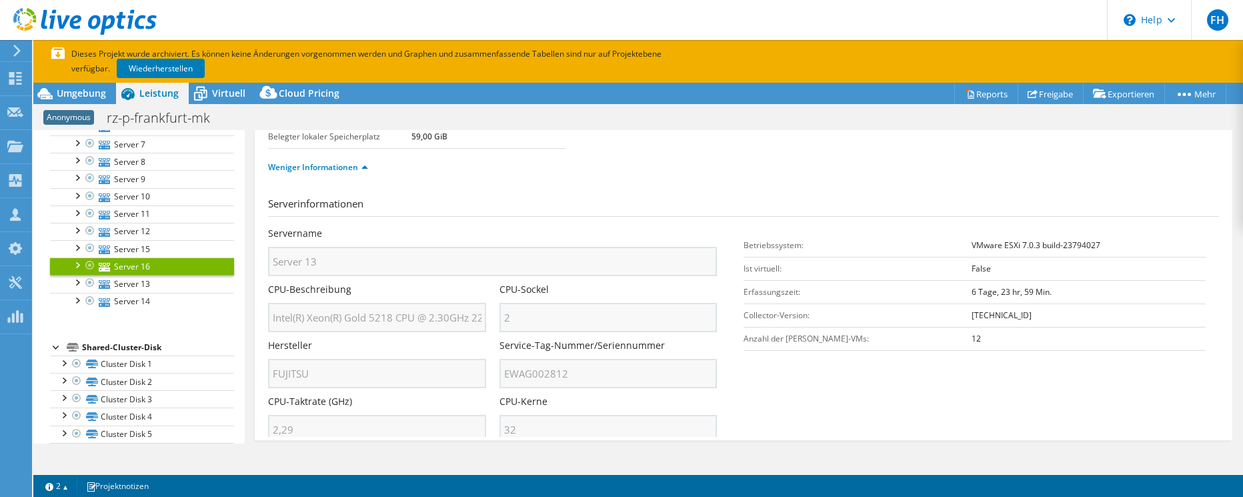
scroll to position [0, 0]
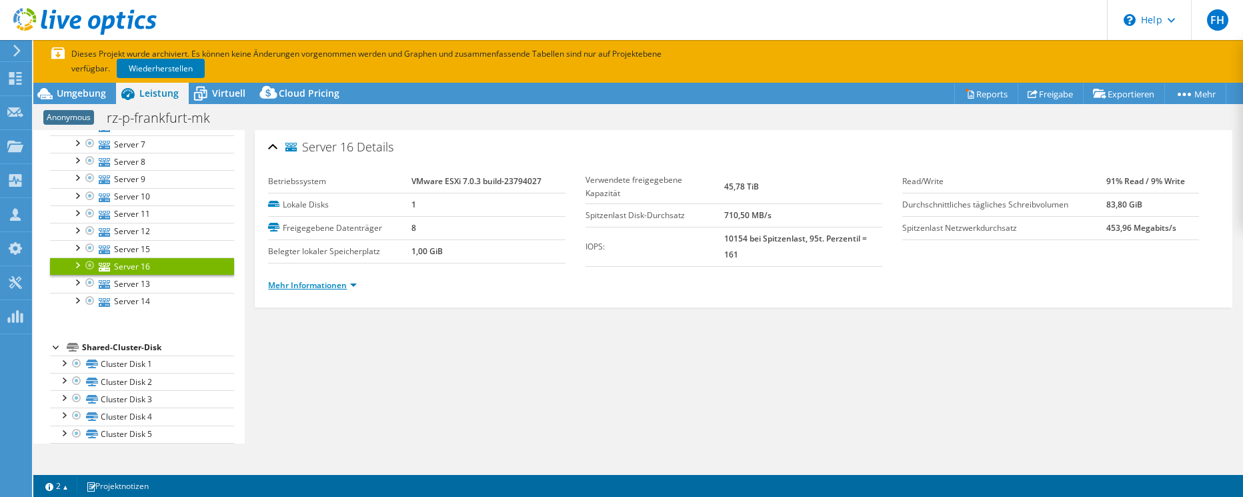
click at [349, 284] on link "Mehr Informationen" at bounding box center [312, 285] width 89 height 11
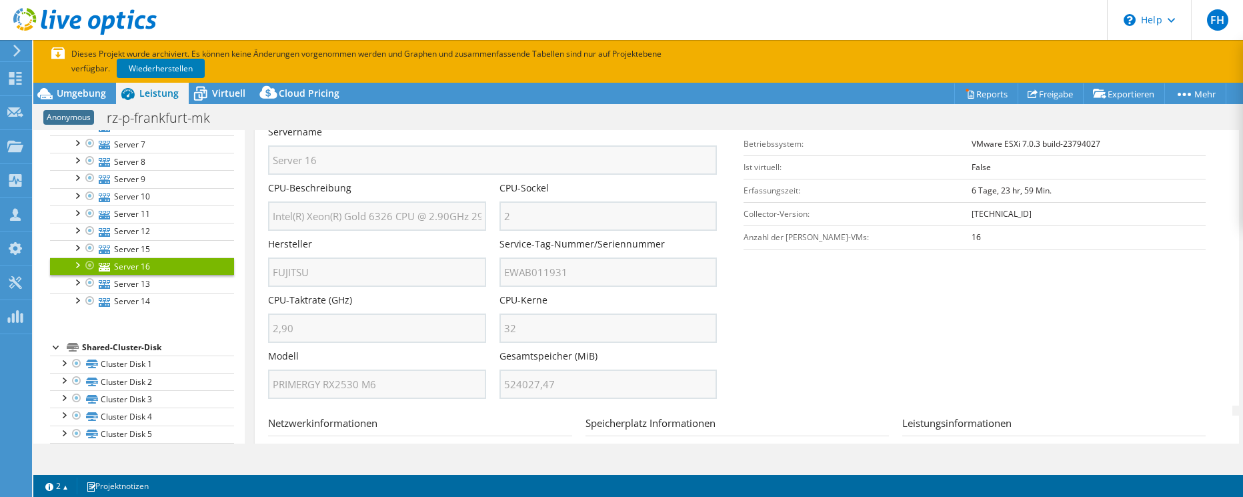
scroll to position [200, 0]
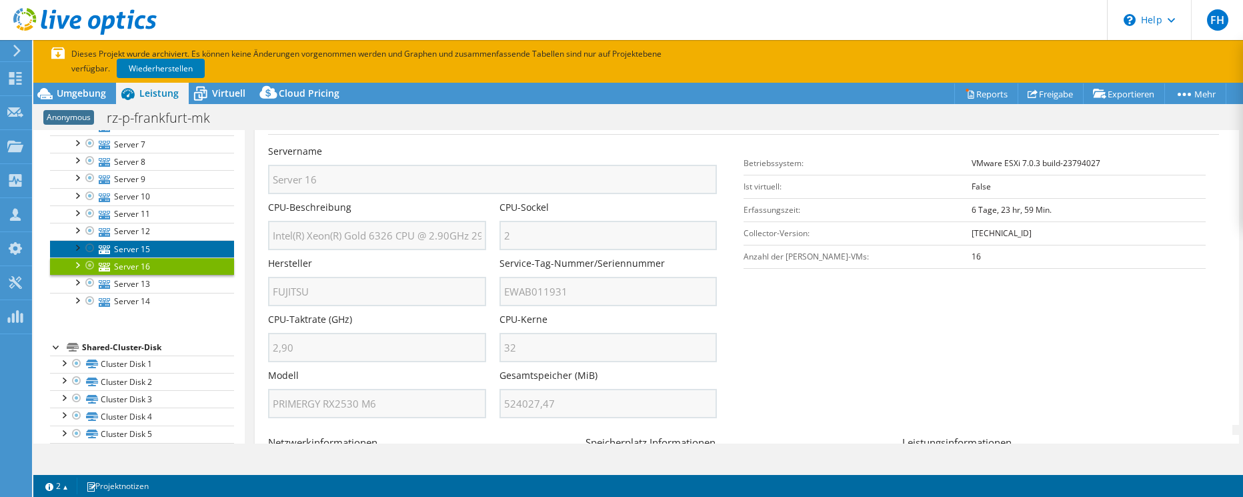
click at [167, 247] on link "Server 15" at bounding box center [142, 248] width 184 height 17
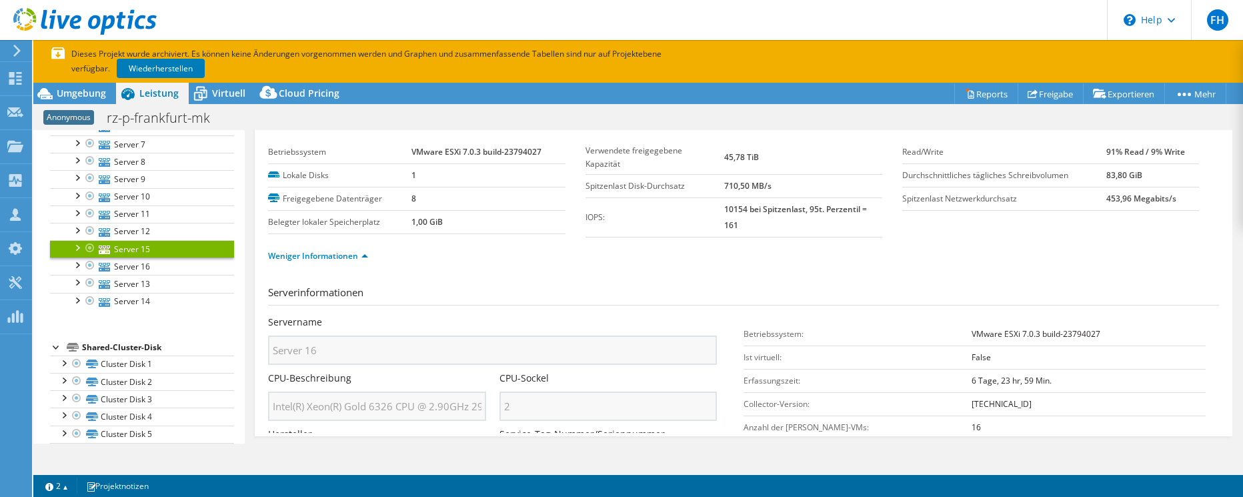
scroll to position [0, 0]
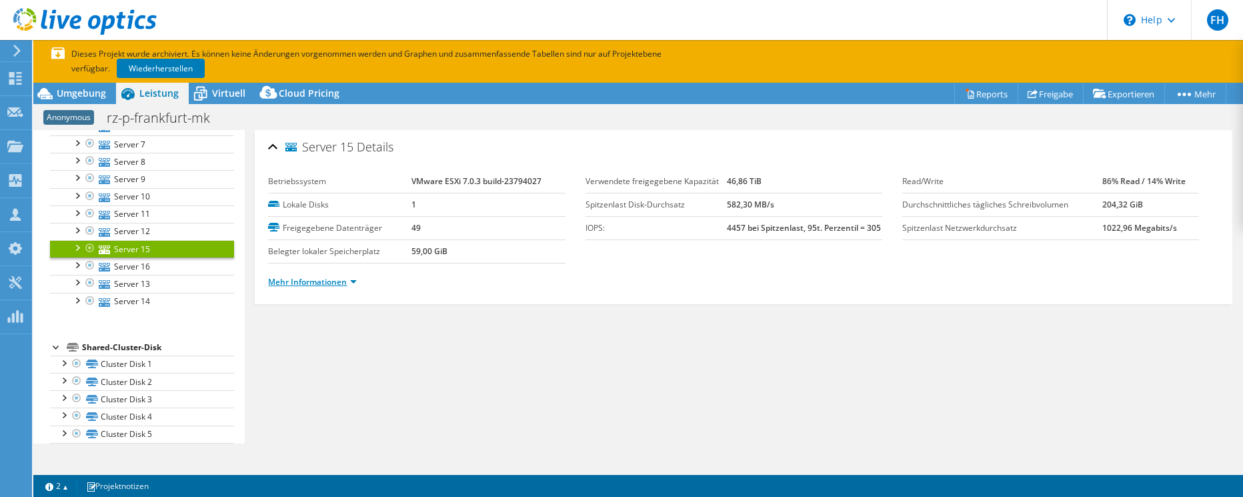
click at [354, 282] on link "Mehr Informationen" at bounding box center [312, 281] width 89 height 11
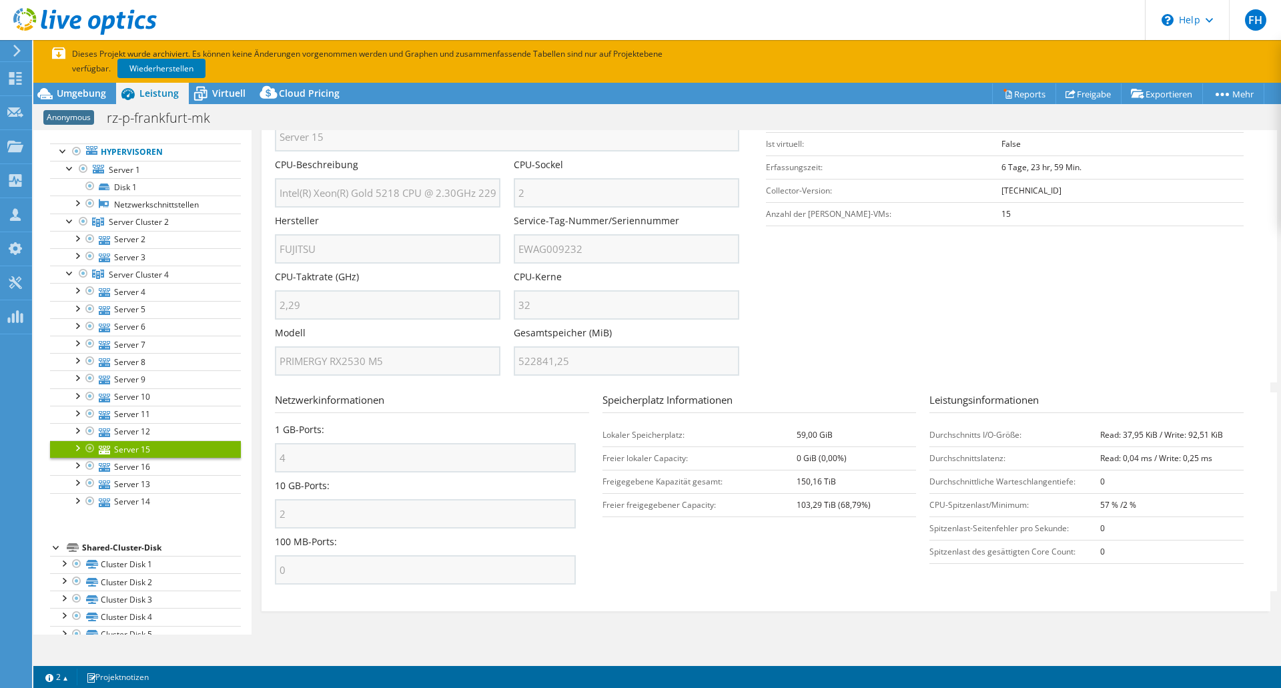
scroll to position [239, 0]
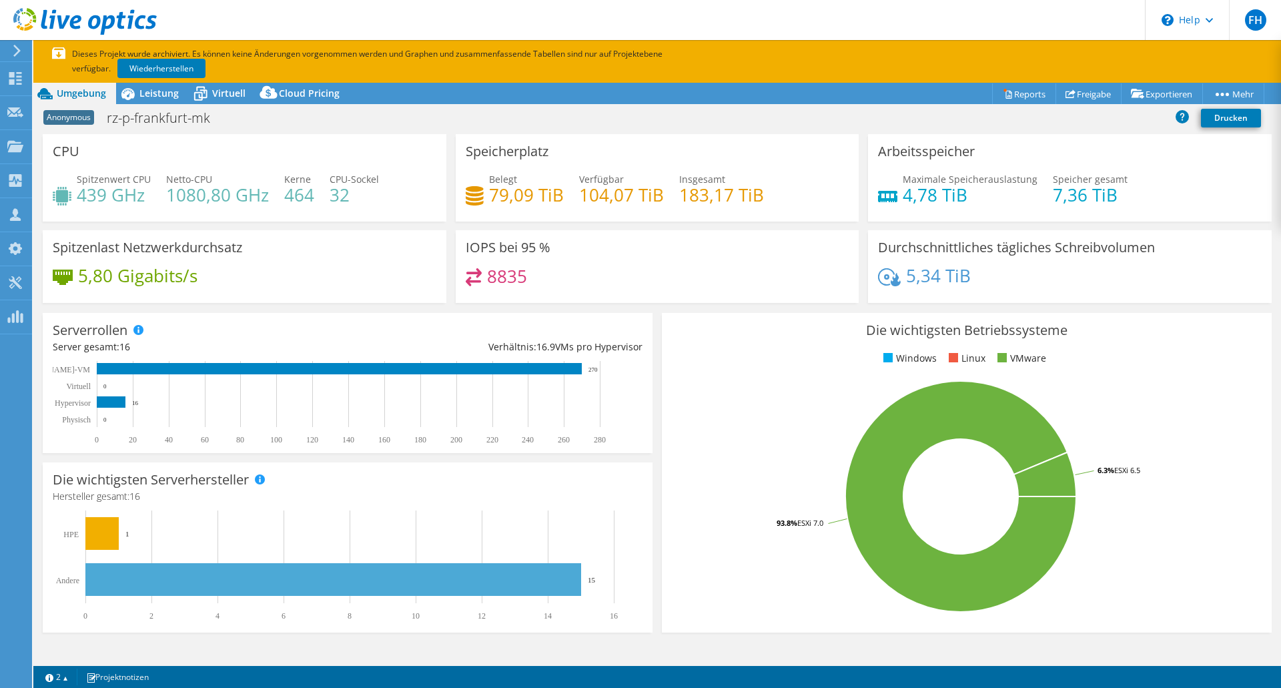
select select "USD"
